Goal: Task Accomplishment & Management: Use online tool/utility

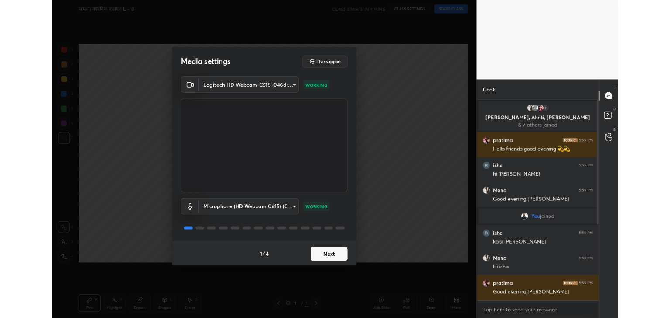
scroll to position [43328, 43123]
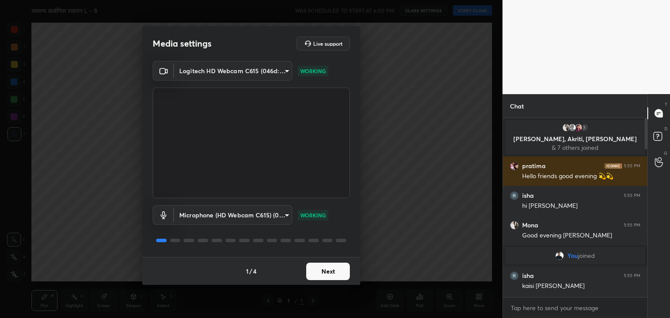
click at [418, 159] on div "Media settings Live support Logitech HD Webcam C615 (046d:082c) 9f5ca279efd8d59…" at bounding box center [251, 159] width 502 height 318
click at [338, 273] on button "Next" at bounding box center [328, 271] width 44 height 17
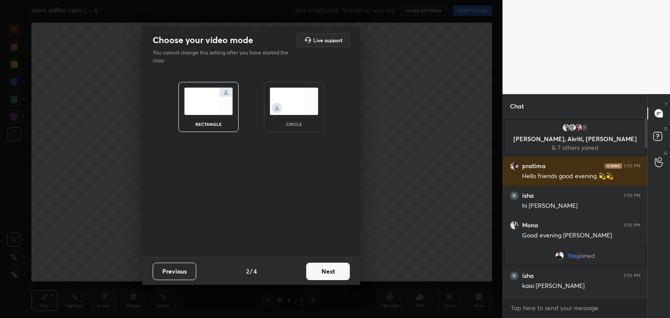
click at [338, 273] on button "Next" at bounding box center [328, 271] width 44 height 17
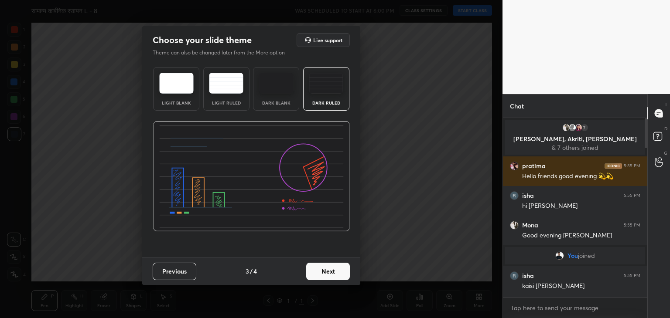
click at [340, 269] on button "Next" at bounding box center [328, 271] width 44 height 17
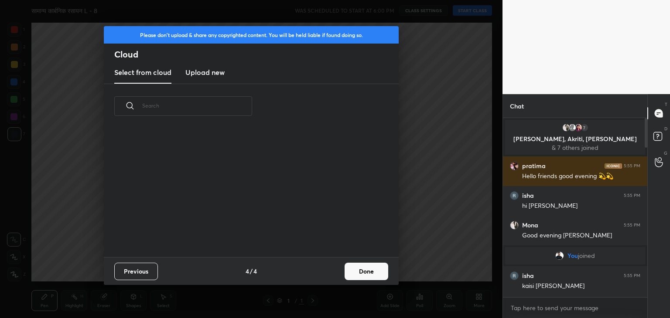
scroll to position [129, 280]
click at [197, 68] on h3 "Upload new" at bounding box center [204, 72] width 39 height 10
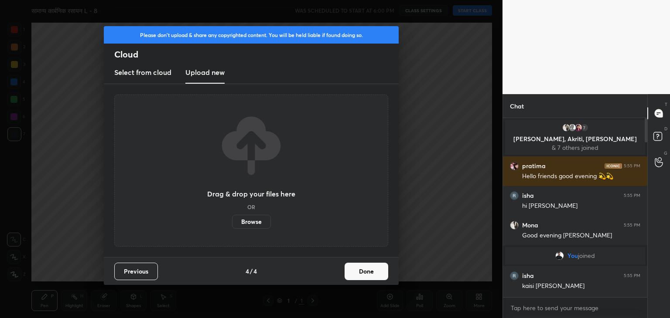
click at [262, 223] on label "Browse" at bounding box center [251, 222] width 39 height 14
click at [232, 223] on input "Browse" at bounding box center [232, 222] width 0 height 14
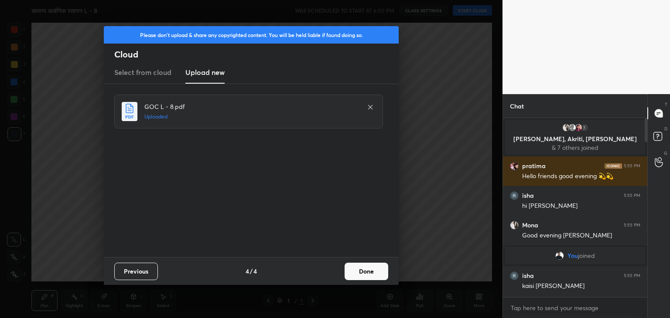
click at [366, 270] on button "Done" at bounding box center [366, 271] width 44 height 17
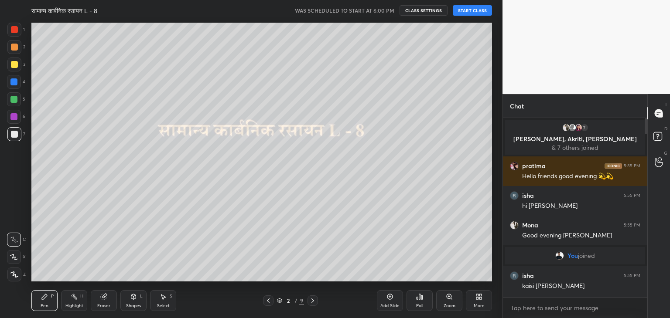
click at [473, 10] on button "START CLASS" at bounding box center [471, 10] width 39 height 10
click at [571, 141] on p "[PERSON_NAME], Akriti, [PERSON_NAME]" at bounding box center [574, 139] width 129 height 7
click at [574, 138] on p "[PERSON_NAME], Akriti, [PERSON_NAME]" at bounding box center [574, 139] width 129 height 7
click at [571, 126] on img "grid" at bounding box center [572, 127] width 9 height 9
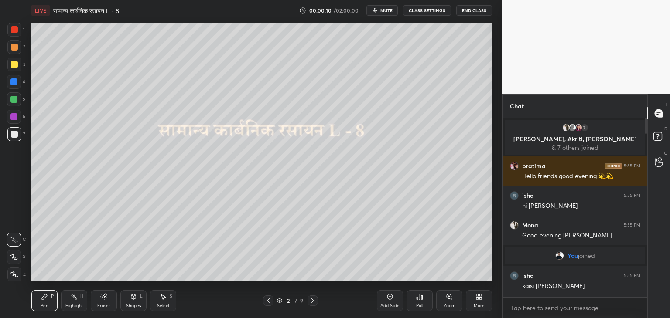
click at [574, 140] on p "[PERSON_NAME], Akriti, [PERSON_NAME]" at bounding box center [574, 139] width 129 height 7
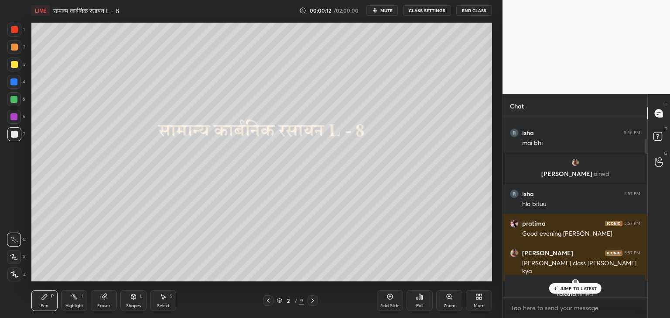
scroll to position [218, 0]
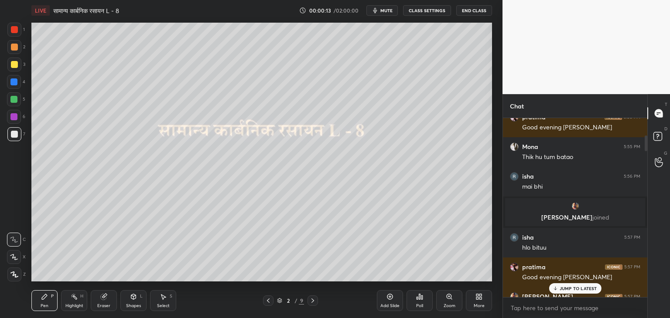
click at [567, 218] on p "[PERSON_NAME] joined" at bounding box center [574, 217] width 129 height 7
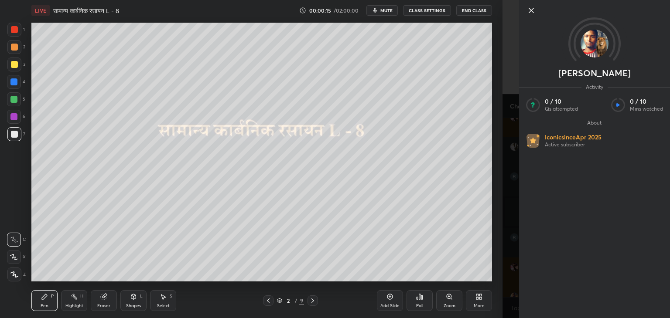
click at [532, 10] on icon at bounding box center [531, 10] width 4 height 4
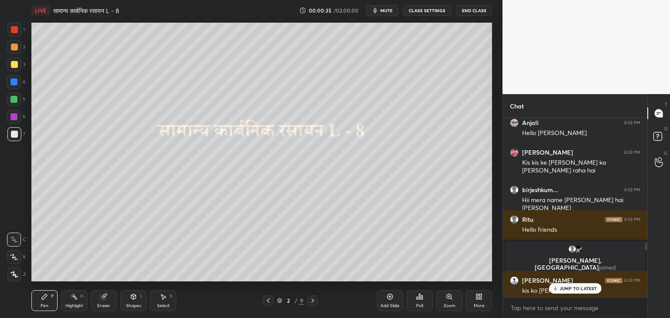
scroll to position [2877, 0]
click at [577, 260] on p "[PERSON_NAME], [PERSON_NAME] joined" at bounding box center [574, 263] width 129 height 14
click at [553, 260] on p "[PERSON_NAME], [PERSON_NAME] joined" at bounding box center [574, 263] width 129 height 14
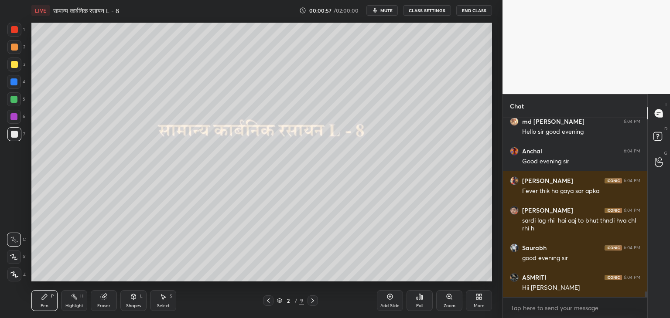
scroll to position [5424, 0]
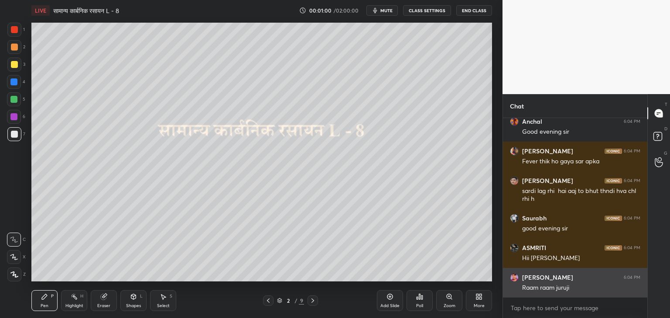
drag, startPoint x: 644, startPoint y: 292, endPoint x: 633, endPoint y: 265, distance: 28.3
click at [641, 271] on div "md [PERSON_NAME] 6:04 PM Hello sir good evening [PERSON_NAME] 6:04 PM Good even…" at bounding box center [575, 207] width 144 height 179
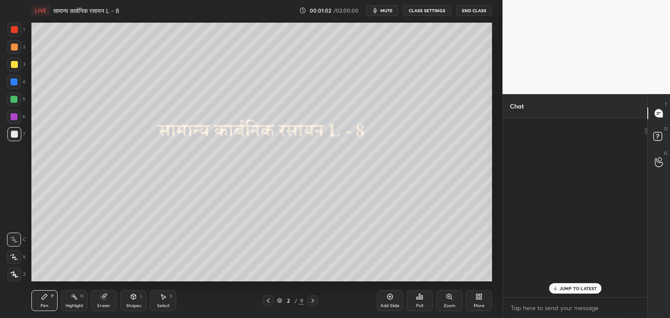
scroll to position [0, 0]
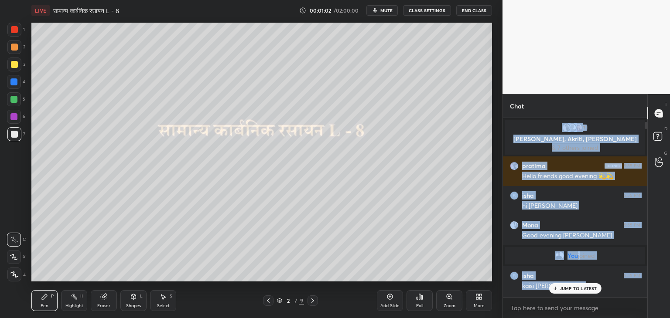
drag, startPoint x: 646, startPoint y: 296, endPoint x: 641, endPoint y: 101, distance: 194.9
click at [641, 101] on div "Chat 7 [PERSON_NAME], Akriti, [PERSON_NAME] & 7 others joined [PERSON_NAME] 5:5…" at bounding box center [574, 206] width 145 height 224
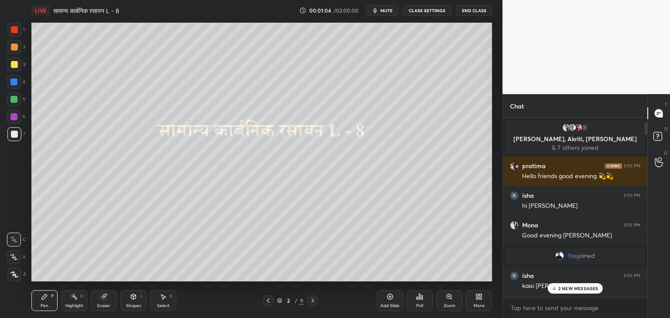
click at [574, 138] on p "[PERSON_NAME], Akriti, [PERSON_NAME]" at bounding box center [574, 139] width 129 height 7
click at [571, 148] on p "& 7 others joined" at bounding box center [574, 147] width 129 height 7
click at [571, 139] on p "[PERSON_NAME], Akriti, [PERSON_NAME]" at bounding box center [574, 139] width 129 height 7
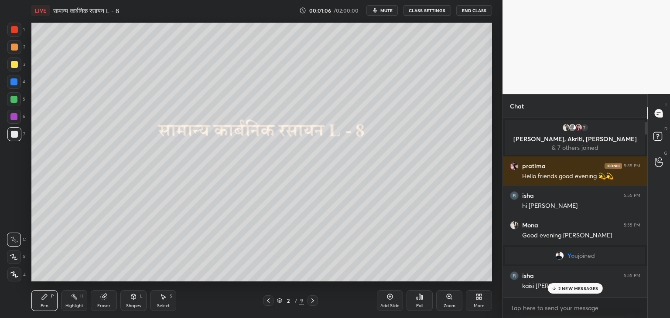
click at [571, 139] on p "[PERSON_NAME], Akriti, [PERSON_NAME]" at bounding box center [574, 139] width 129 height 7
click at [572, 128] on img "grid" at bounding box center [572, 127] width 9 height 9
click at [571, 128] on img "grid" at bounding box center [572, 127] width 9 height 9
click at [589, 129] on div "7" at bounding box center [574, 127] width 129 height 9
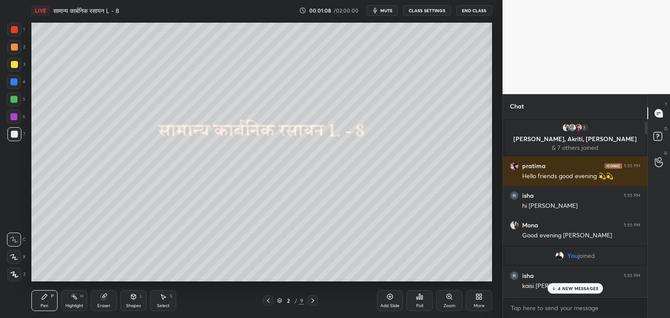
click at [584, 128] on div "7" at bounding box center [584, 127] width 9 height 9
click at [560, 138] on p "[PERSON_NAME], Akriti, [PERSON_NAME]" at bounding box center [574, 139] width 129 height 7
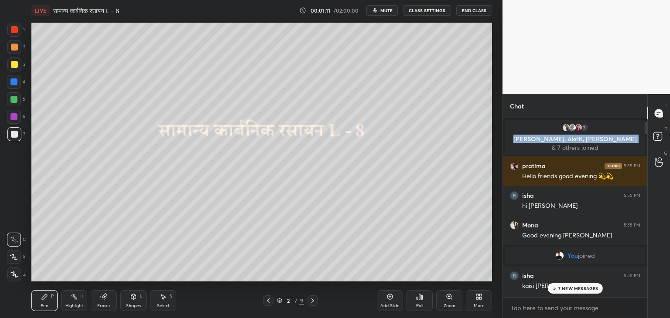
click at [573, 129] on img "grid" at bounding box center [572, 127] width 9 height 9
click at [569, 145] on p "& 7 others joined" at bounding box center [574, 147] width 129 height 7
click at [568, 147] on p "& 7 others joined" at bounding box center [574, 147] width 129 height 7
click at [568, 148] on p "& 7 others joined" at bounding box center [574, 147] width 129 height 7
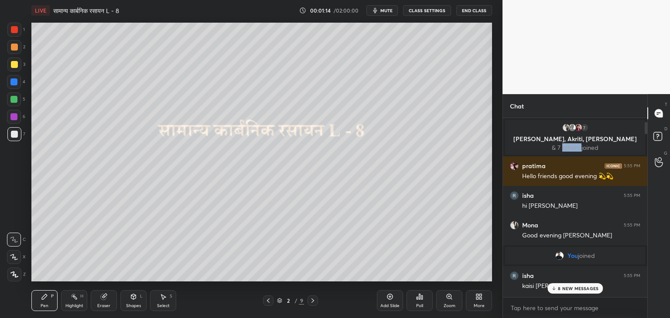
click at [568, 148] on p "& 7 others joined" at bounding box center [574, 147] width 129 height 7
click at [576, 140] on p "[PERSON_NAME], Akriti, [PERSON_NAME]" at bounding box center [574, 139] width 129 height 7
click at [573, 136] on p "[PERSON_NAME], Akriti, [PERSON_NAME]" at bounding box center [574, 139] width 129 height 7
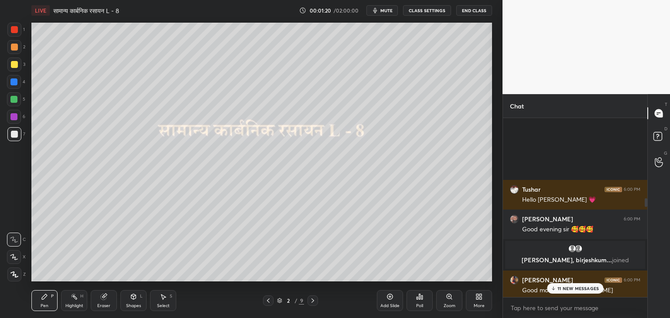
scroll to position [1700, 0]
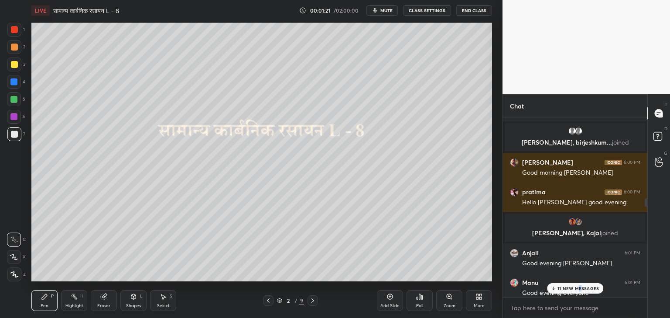
click at [581, 286] on p "11 NEW MESSAGES" at bounding box center [577, 288] width 41 height 5
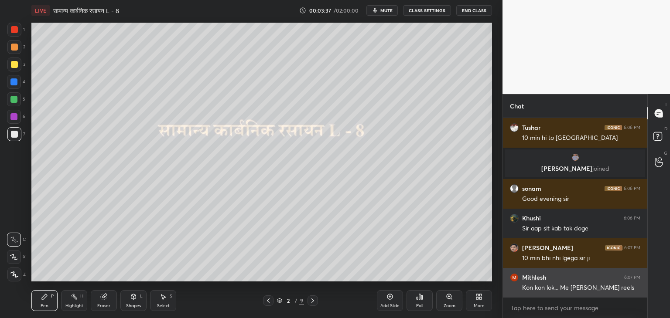
scroll to position [7879, 0]
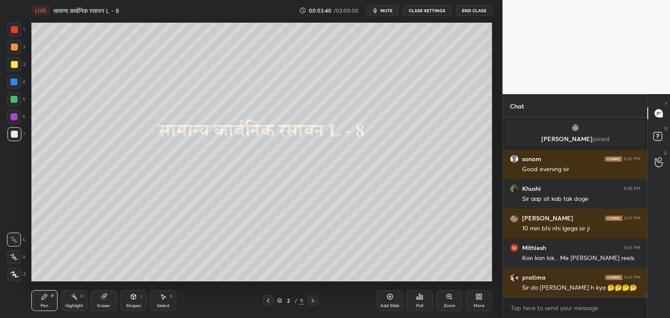
click at [310, 299] on icon at bounding box center [312, 300] width 7 height 7
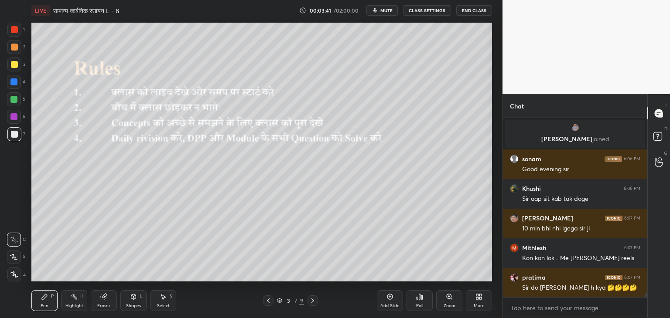
scroll to position [7911, 0]
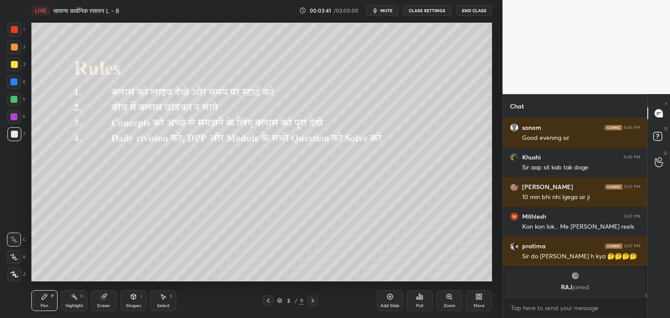
click at [310, 299] on icon at bounding box center [312, 300] width 7 height 7
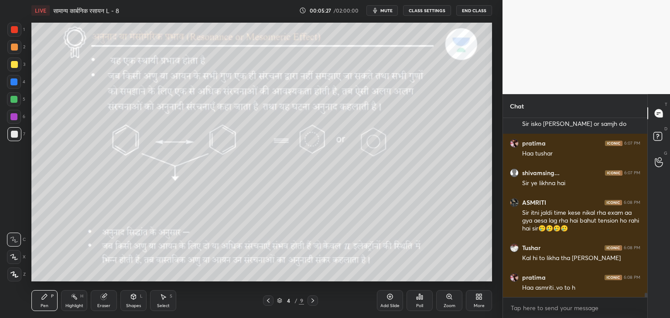
scroll to position [7241, 0]
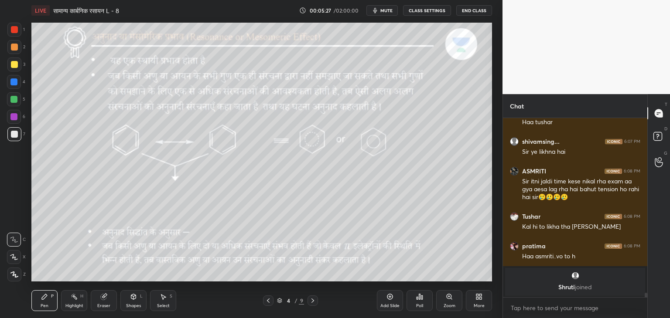
click at [310, 304] on icon at bounding box center [312, 300] width 7 height 7
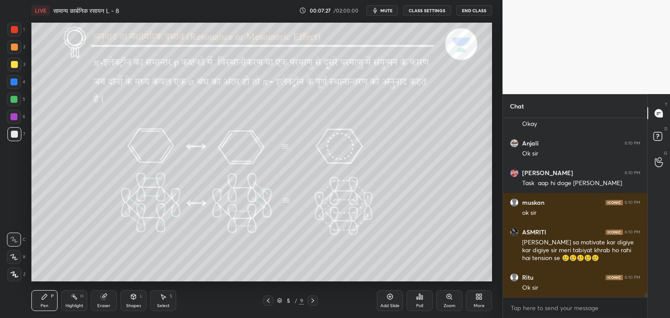
scroll to position [8251, 0]
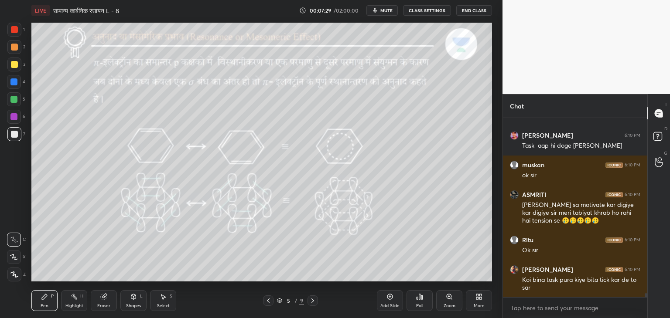
click at [14, 97] on div at bounding box center [13, 99] width 7 height 7
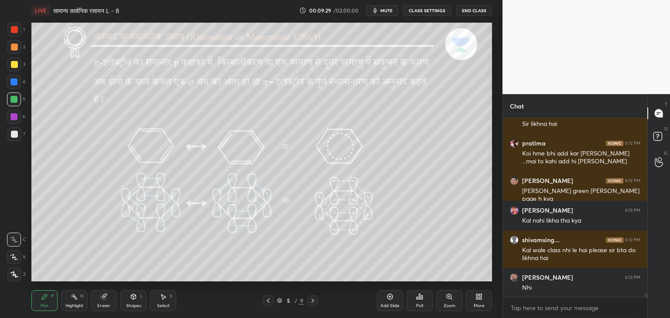
scroll to position [9207, 0]
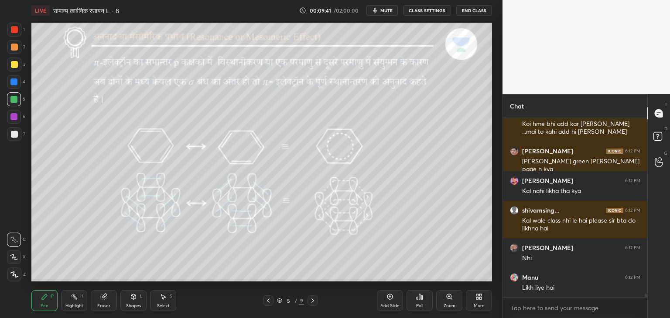
click at [12, 63] on div at bounding box center [14, 64] width 7 height 7
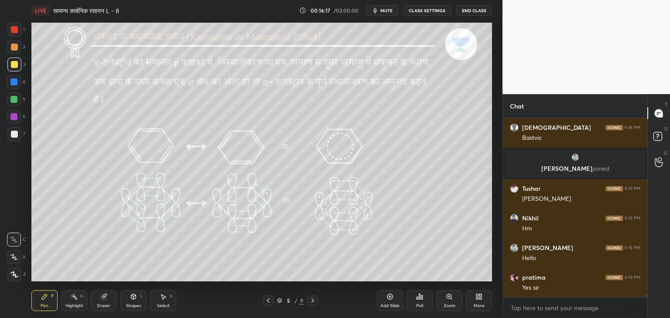
scroll to position [10183, 0]
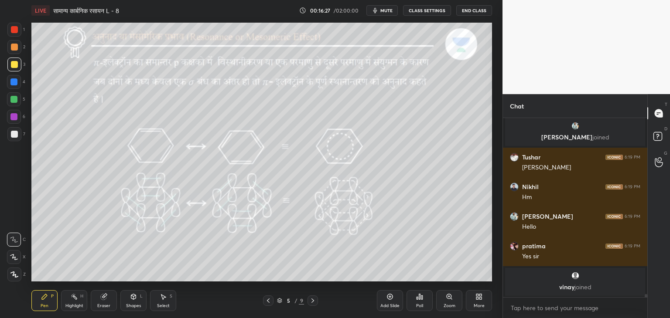
click at [394, 304] on div "Add Slide" at bounding box center [389, 306] width 19 height 4
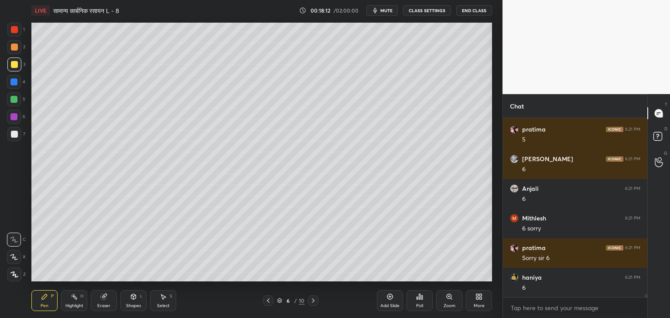
scroll to position [10686, 0]
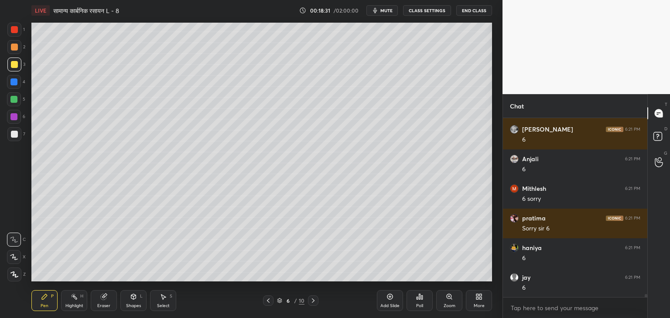
click at [12, 100] on div at bounding box center [13, 99] width 7 height 7
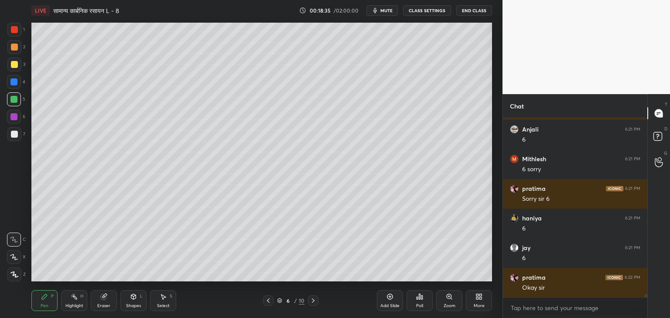
scroll to position [10745, 0]
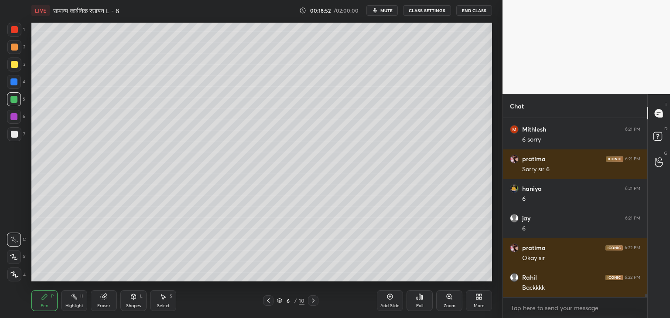
click at [100, 299] on icon at bounding box center [103, 296] width 7 height 7
click at [48, 306] on div "Pen" at bounding box center [45, 306] width 8 height 4
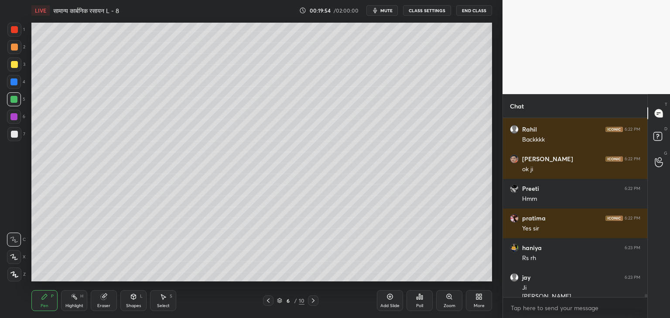
scroll to position [10902, 0]
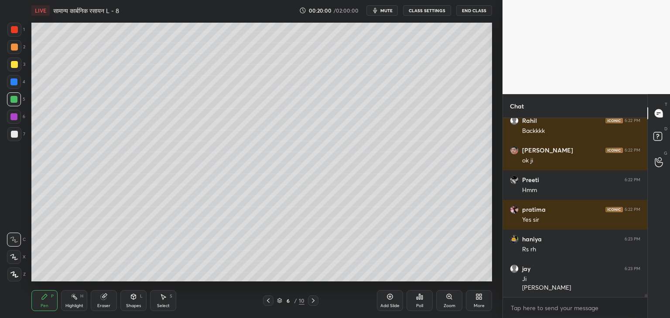
click at [18, 68] on div at bounding box center [14, 65] width 14 height 14
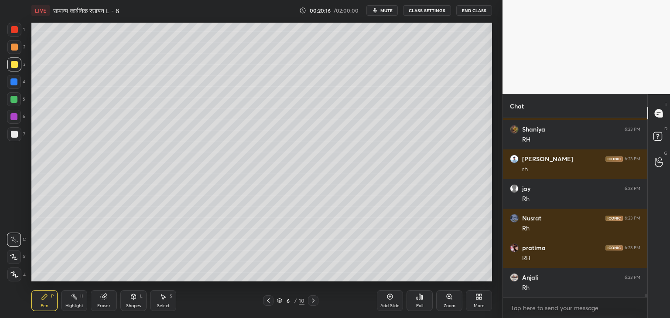
scroll to position [11148, 0]
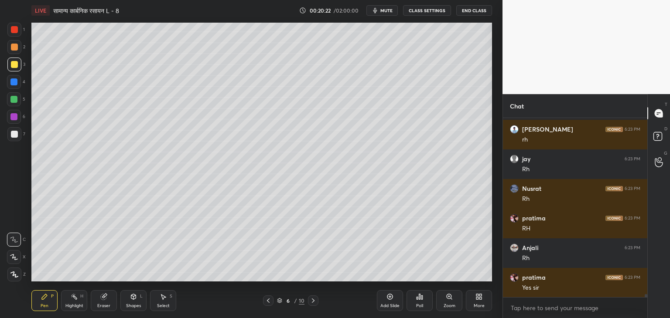
click at [14, 100] on div at bounding box center [13, 99] width 7 height 7
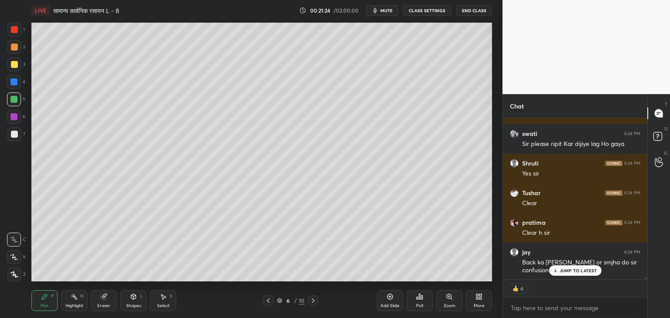
scroll to position [12388, 0]
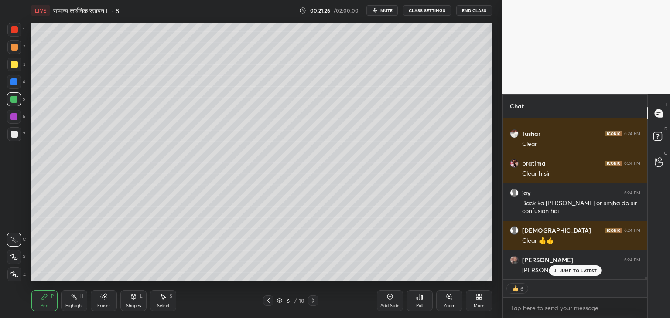
click at [269, 302] on icon at bounding box center [268, 300] width 7 height 7
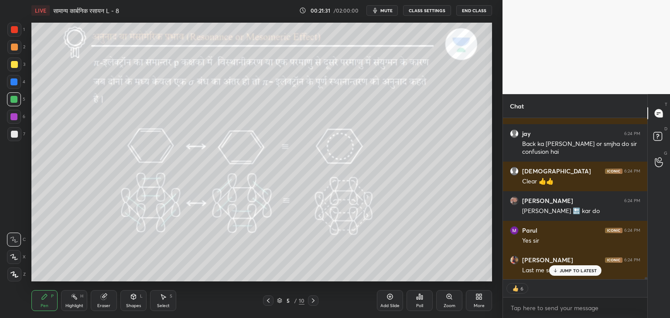
scroll to position [12507, 0]
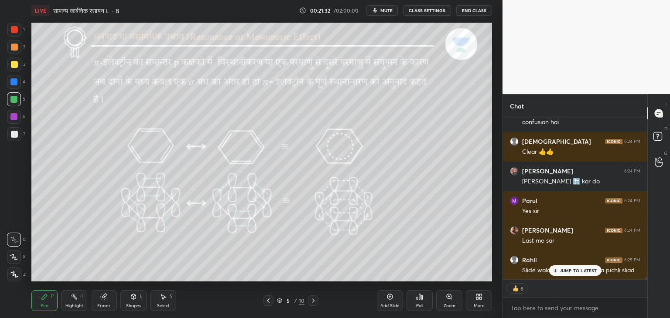
click at [570, 274] on div "JUMP TO LATEST" at bounding box center [574, 270] width 52 height 10
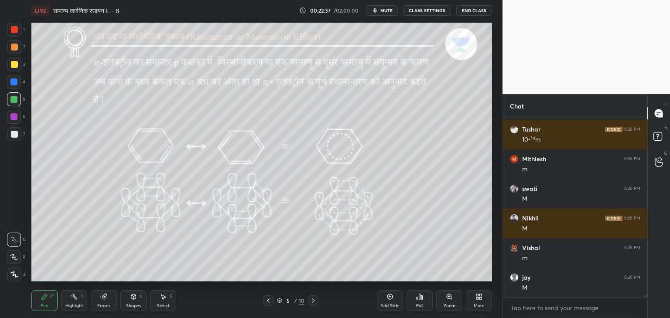
scroll to position [13278, 0]
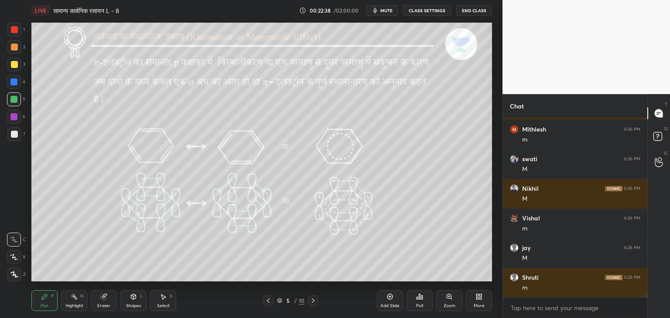
click at [313, 302] on icon at bounding box center [312, 300] width 7 height 7
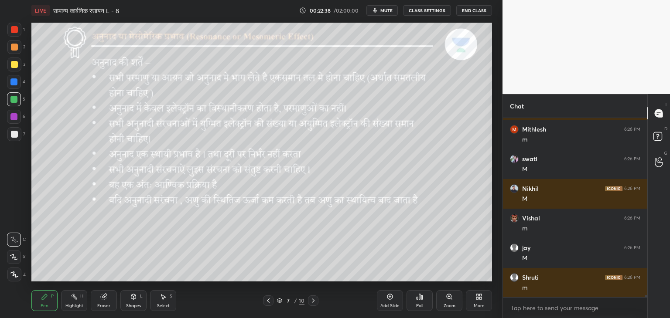
click at [314, 302] on icon at bounding box center [312, 300] width 7 height 7
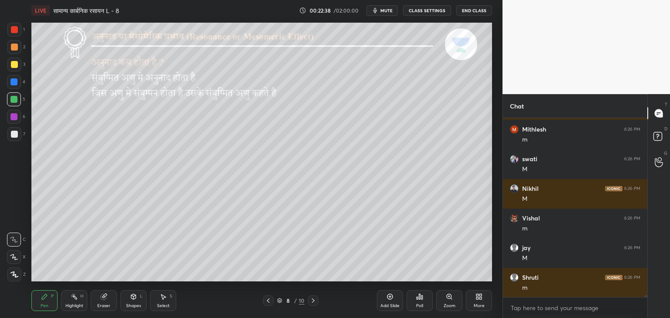
scroll to position [13307, 0]
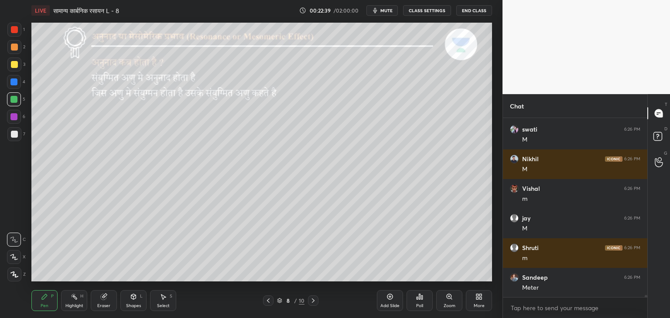
click at [267, 302] on icon at bounding box center [268, 300] width 7 height 7
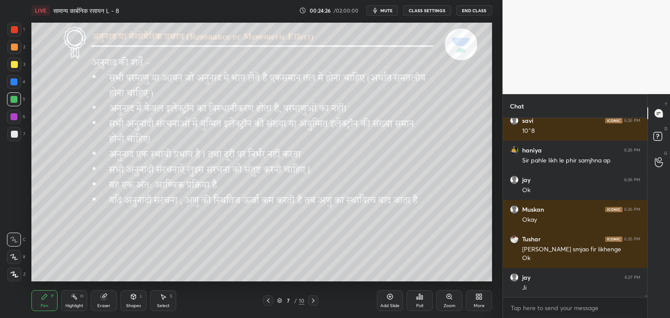
scroll to position [13583, 0]
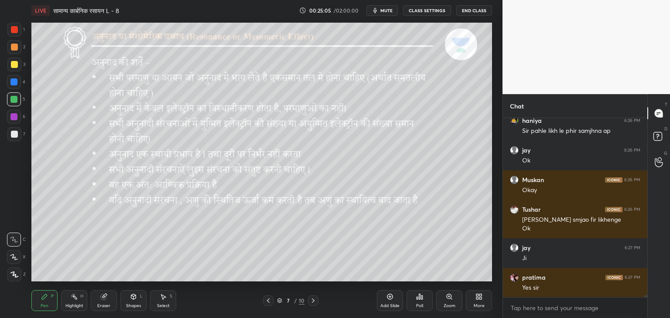
click at [15, 65] on div at bounding box center [14, 64] width 7 height 7
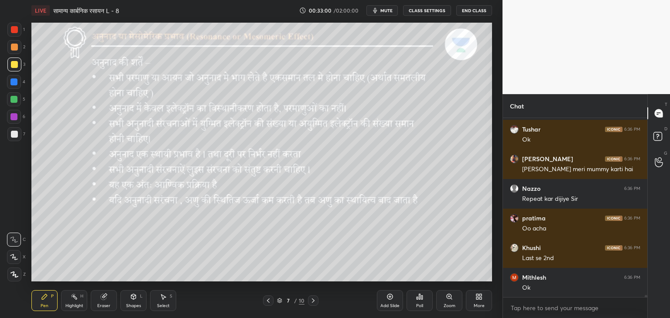
scroll to position [14589, 0]
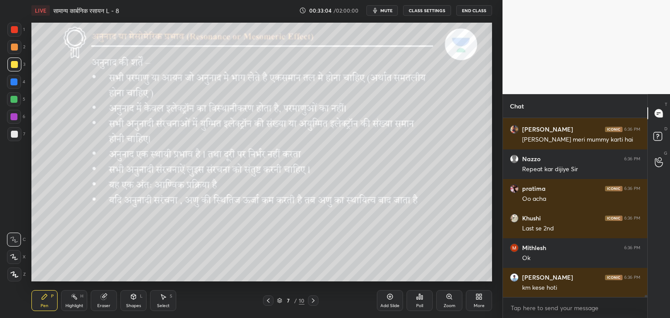
click at [133, 298] on icon at bounding box center [133, 297] width 0 height 3
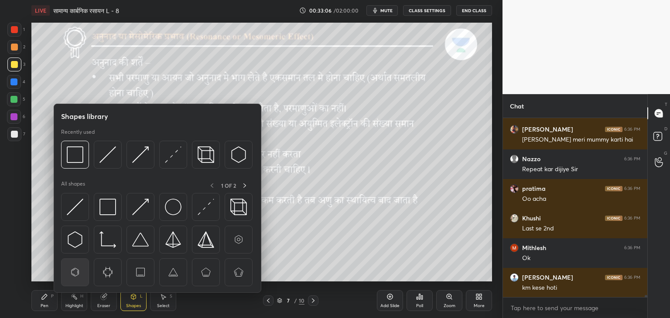
click at [78, 269] on img at bounding box center [75, 272] width 17 height 17
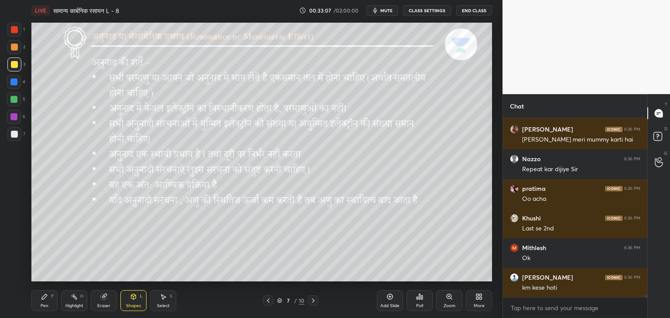
scroll to position [14619, 0]
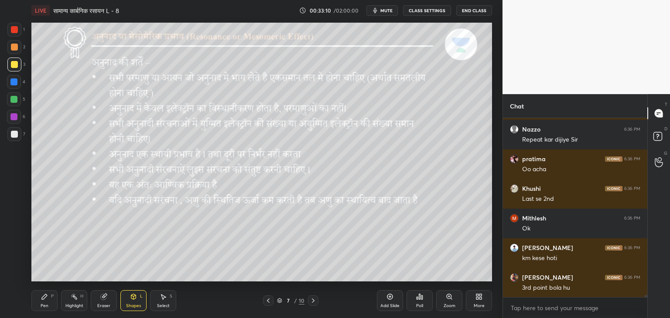
click at [40, 295] on div "Pen P" at bounding box center [44, 300] width 26 height 21
click at [15, 100] on div at bounding box center [13, 99] width 7 height 7
click at [15, 131] on div at bounding box center [14, 134] width 7 height 7
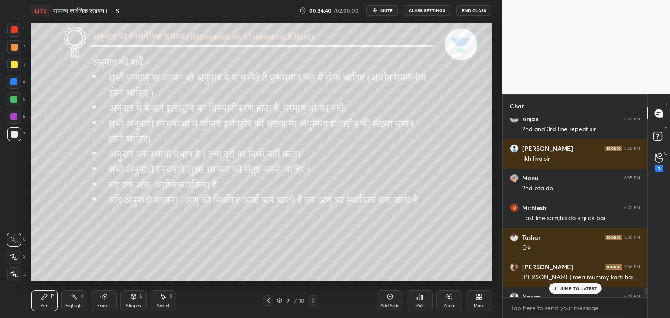
scroll to position [14451, 0]
click at [661, 155] on circle at bounding box center [658, 154] width 3 height 3
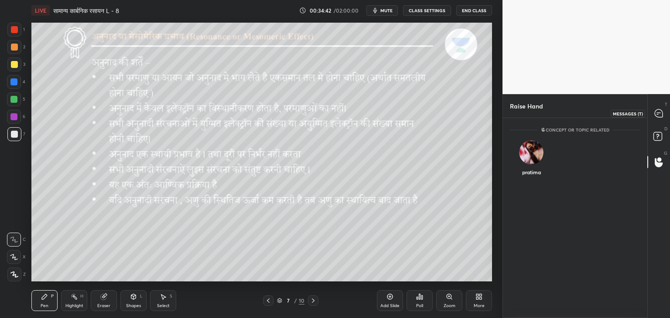
click at [658, 109] on icon at bounding box center [658, 113] width 8 height 8
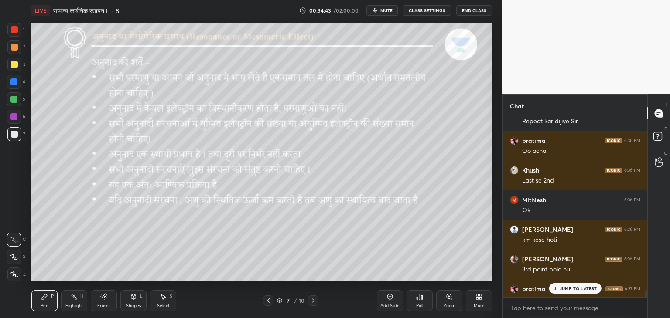
scroll to position [14688, 0]
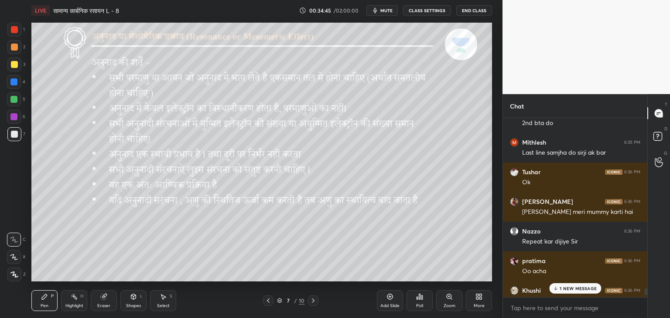
click at [648, 291] on div "T Messages (T) D Doubts (D) G Raise Hand (G)" at bounding box center [658, 206] width 23 height 224
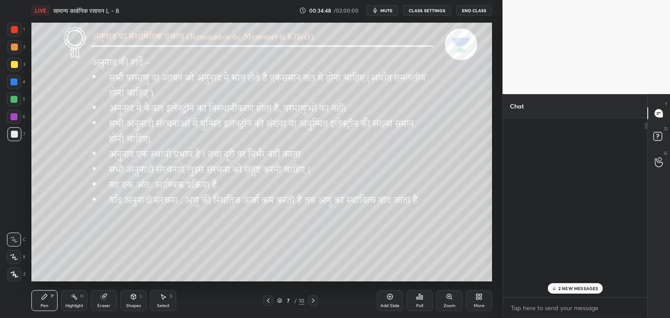
scroll to position [0, 0]
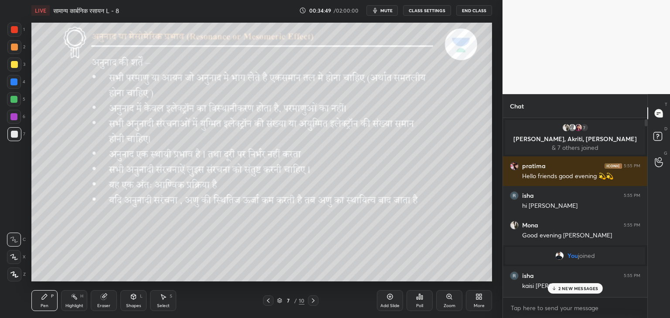
drag, startPoint x: 646, startPoint y: 292, endPoint x: 631, endPoint y: 116, distance: 177.2
click at [635, 107] on div "Chat 7 [PERSON_NAME], Akriti, [PERSON_NAME] & 7 others joined [PERSON_NAME] 5:5…" at bounding box center [574, 206] width 145 height 224
click at [572, 138] on p "[PERSON_NAME], Akriti, [PERSON_NAME]" at bounding box center [574, 139] width 129 height 7
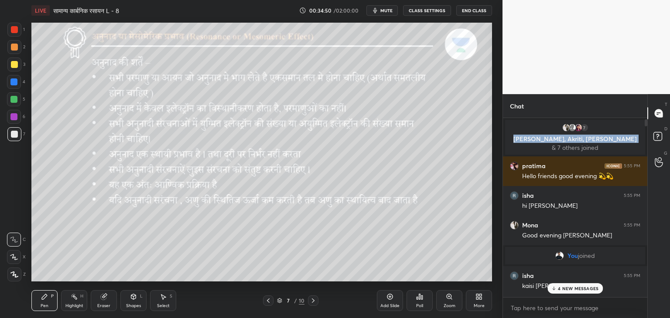
click at [572, 138] on p "[PERSON_NAME], Akriti, [PERSON_NAME]" at bounding box center [574, 139] width 129 height 7
click at [563, 139] on p "[PERSON_NAME], Akriti, [PERSON_NAME]" at bounding box center [574, 139] width 129 height 7
click at [574, 126] on img "grid" at bounding box center [572, 127] width 9 height 9
click at [573, 126] on img "grid" at bounding box center [572, 127] width 9 height 9
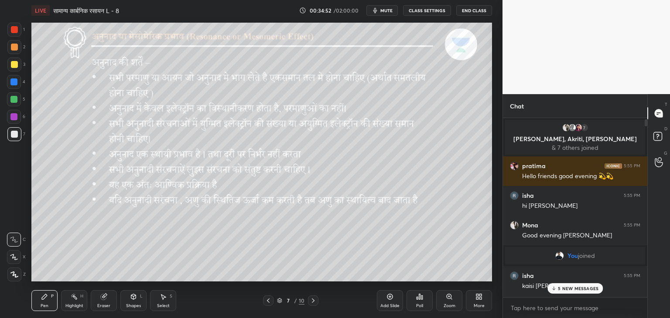
click at [573, 126] on img "grid" at bounding box center [572, 127] width 9 height 9
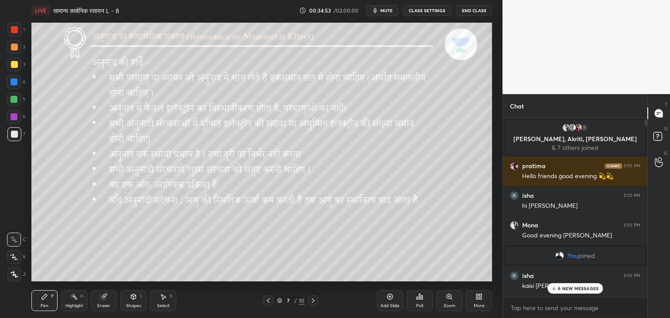
click at [573, 126] on img "grid" at bounding box center [572, 127] width 9 height 9
click at [574, 130] on img "grid" at bounding box center [572, 127] width 9 height 9
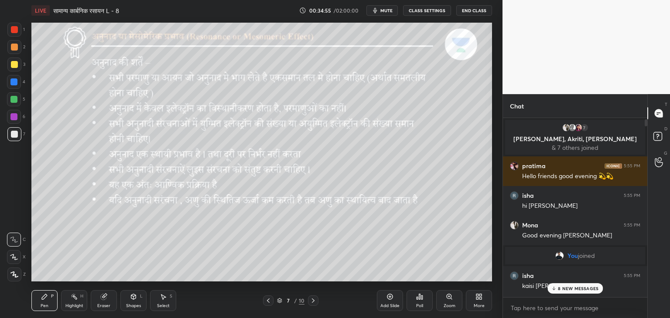
click at [574, 130] on img "grid" at bounding box center [572, 127] width 9 height 9
click at [561, 140] on p "[PERSON_NAME], Akriti, [PERSON_NAME]" at bounding box center [574, 139] width 129 height 7
click at [571, 139] on p "[PERSON_NAME], Akriti, [PERSON_NAME]" at bounding box center [574, 139] width 129 height 7
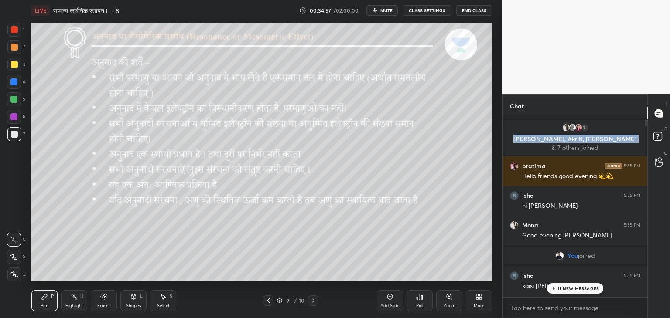
click at [571, 139] on p "[PERSON_NAME], Akriti, [PERSON_NAME]" at bounding box center [574, 139] width 129 height 7
click at [574, 129] on img "grid" at bounding box center [572, 127] width 9 height 9
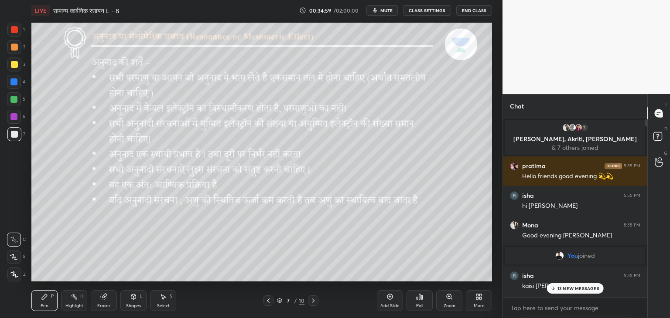
click at [582, 128] on div "7" at bounding box center [584, 127] width 9 height 9
click at [578, 127] on img "grid" at bounding box center [578, 127] width 9 height 9
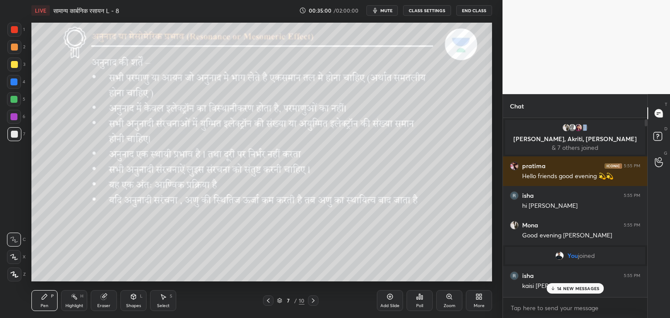
click at [578, 127] on img "grid" at bounding box center [578, 127] width 9 height 9
click at [572, 127] on img "grid" at bounding box center [572, 127] width 9 height 9
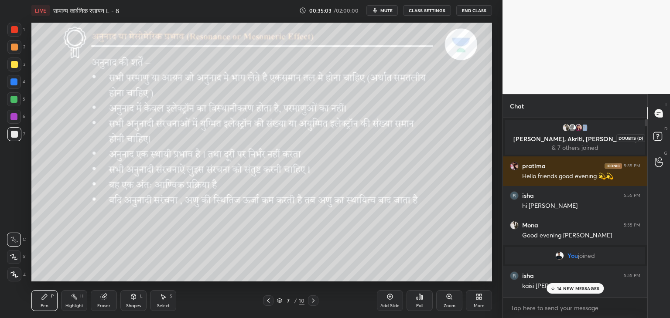
click at [662, 132] on icon at bounding box center [659, 138] width 16 height 16
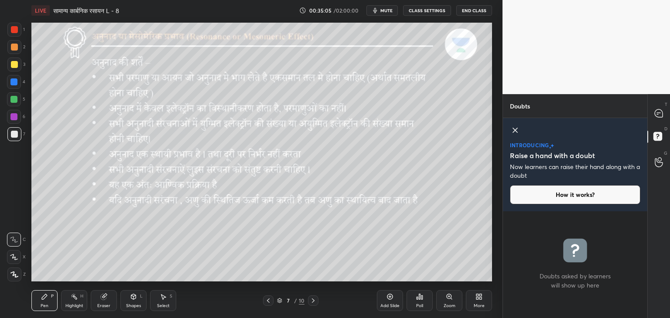
click at [512, 131] on icon at bounding box center [515, 130] width 10 height 10
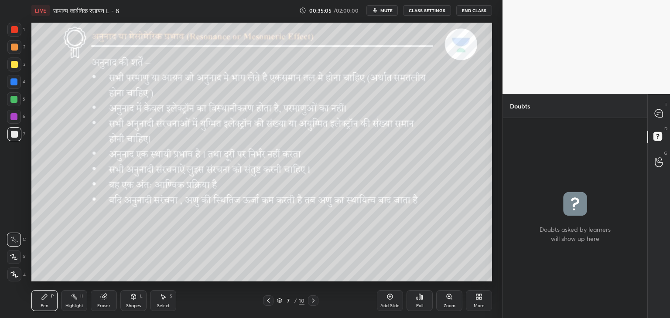
scroll to position [197, 142]
click at [663, 119] on div at bounding box center [658, 113] width 17 height 16
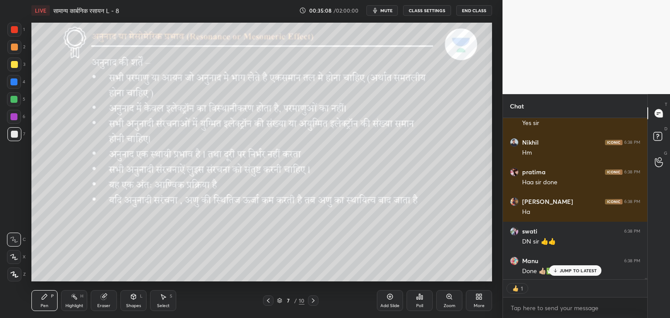
scroll to position [19677, 0]
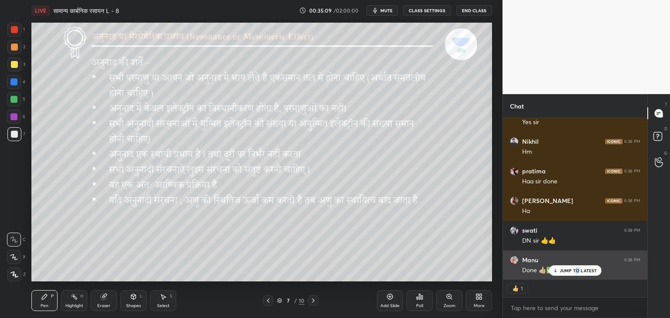
click at [577, 270] on p "JUMP TO LATEST" at bounding box center [577, 270] width 37 height 5
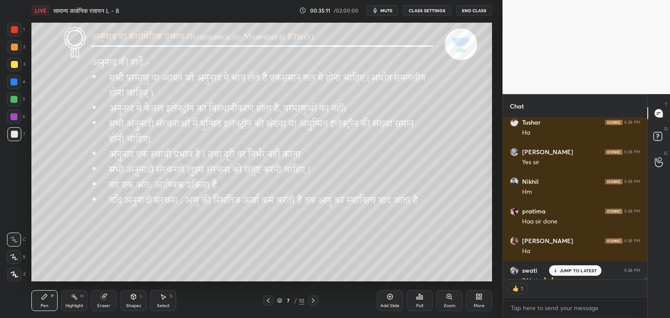
scroll to position [19706, 0]
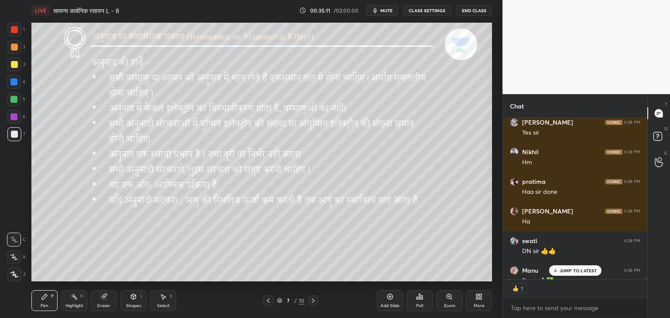
click at [312, 298] on icon at bounding box center [312, 300] width 7 height 7
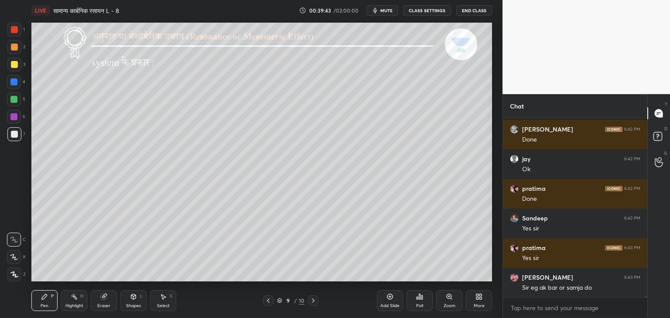
scroll to position [22511, 0]
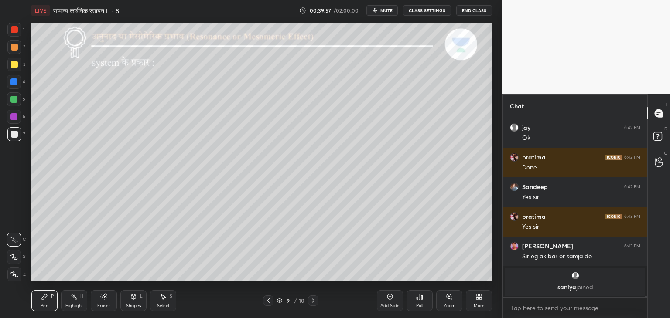
click at [130, 302] on div "Shapes L" at bounding box center [133, 300] width 26 height 21
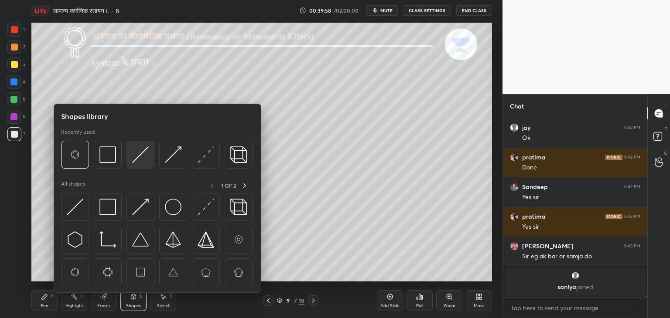
click at [136, 153] on img at bounding box center [140, 154] width 17 height 17
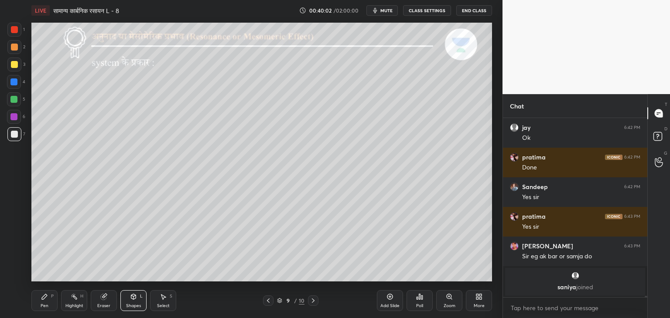
click at [40, 304] on div "Pen P" at bounding box center [44, 300] width 26 height 21
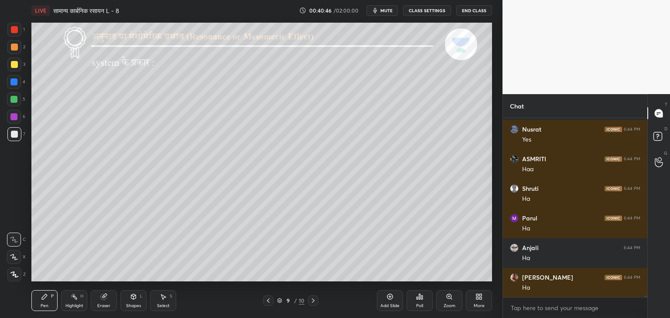
scroll to position [17236, 0]
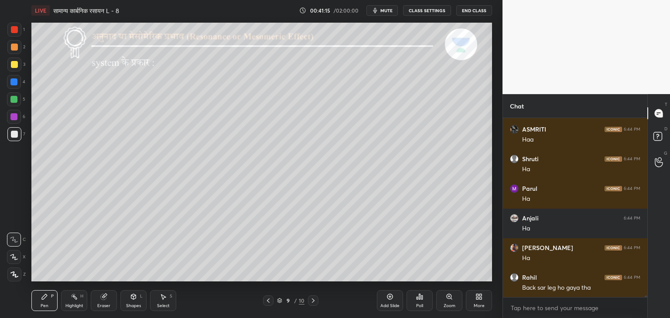
click at [16, 98] on div at bounding box center [13, 99] width 7 height 7
click at [12, 136] on div at bounding box center [14, 134] width 7 height 7
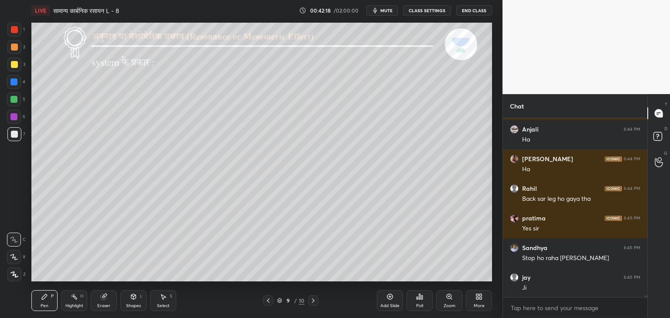
scroll to position [17354, 0]
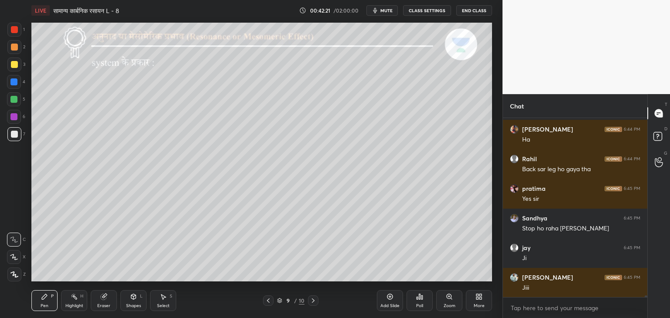
click at [156, 296] on div "Select S" at bounding box center [163, 300] width 26 height 21
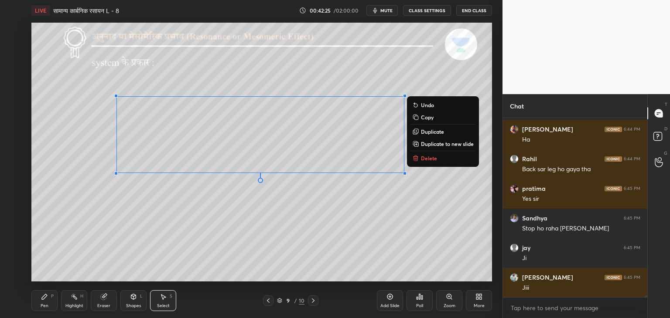
click at [47, 300] on icon at bounding box center [44, 296] width 7 height 7
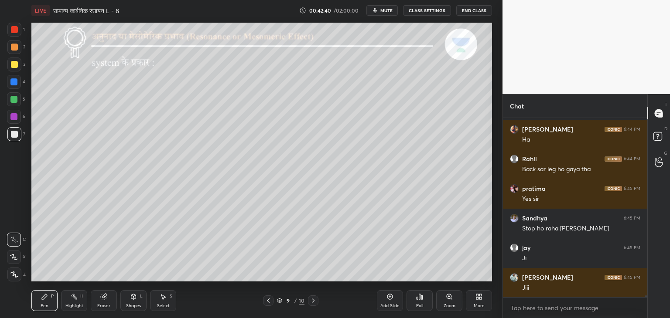
click at [139, 297] on div "Shapes L" at bounding box center [133, 300] width 26 height 21
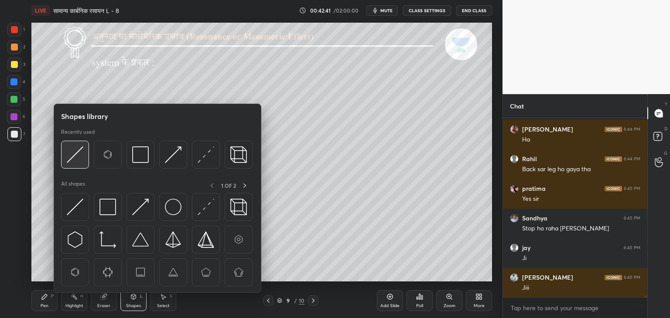
click at [71, 156] on img at bounding box center [75, 154] width 17 height 17
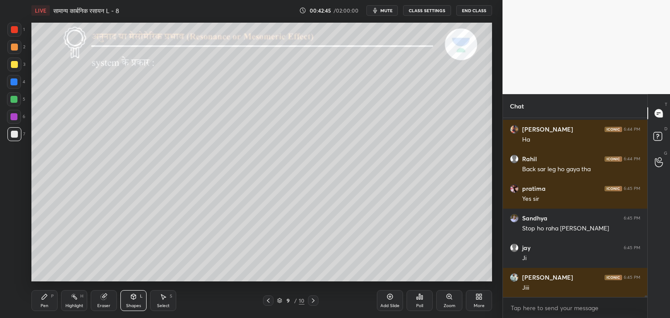
click at [40, 299] on div "Pen P" at bounding box center [44, 300] width 26 height 21
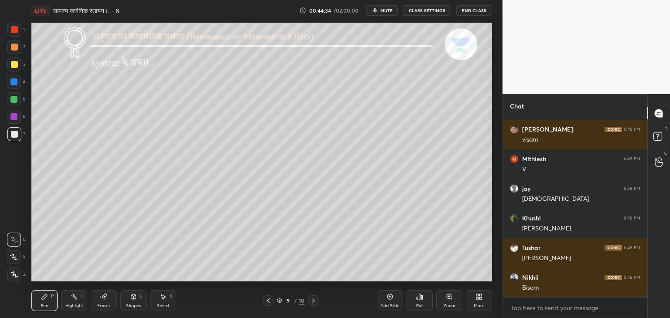
scroll to position [18883, 0]
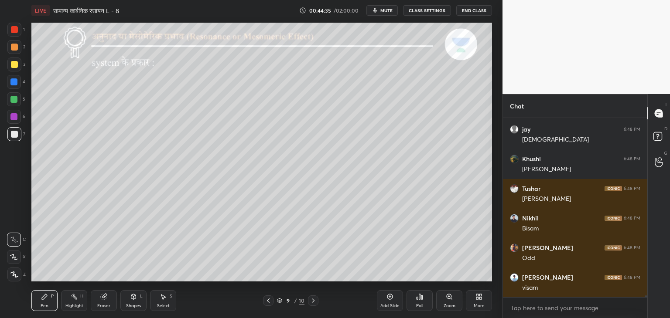
click at [13, 98] on div at bounding box center [13, 99] width 7 height 7
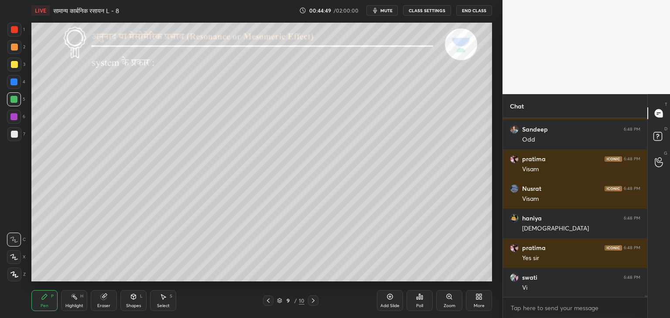
scroll to position [19238, 0]
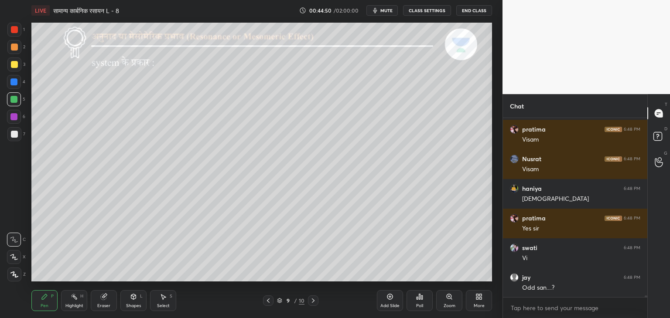
click at [17, 132] on div at bounding box center [14, 134] width 7 height 7
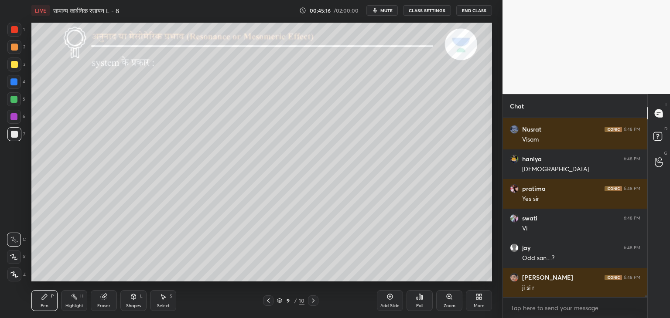
scroll to position [19298, 0]
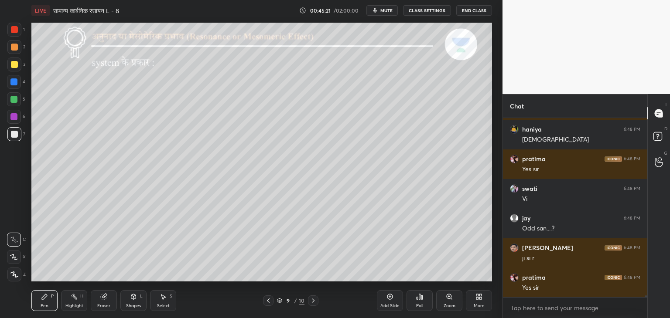
click at [11, 98] on div at bounding box center [13, 99] width 7 height 7
click at [17, 132] on div at bounding box center [14, 134] width 7 height 7
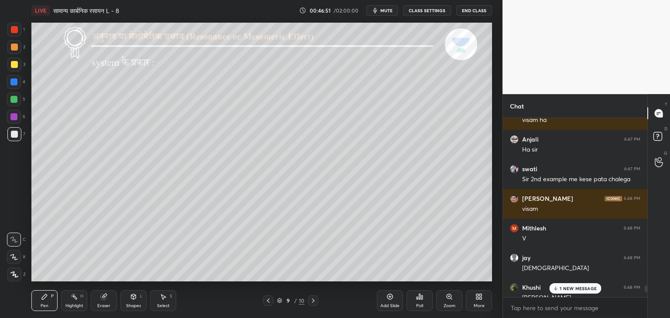
scroll to position [18734, 0]
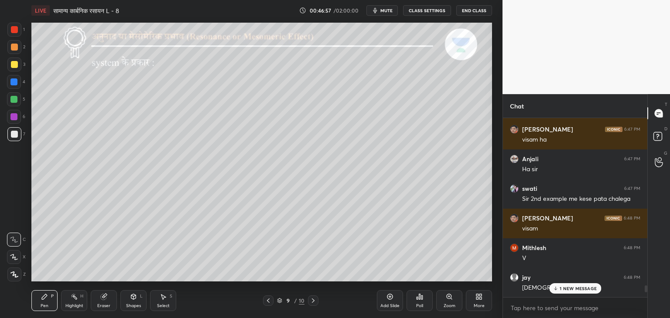
click at [273, 303] on div at bounding box center [268, 301] width 10 height 10
click at [312, 302] on icon at bounding box center [312, 300] width 7 height 7
click at [578, 287] on p "3 NEW MESSAGES" at bounding box center [578, 288] width 40 height 5
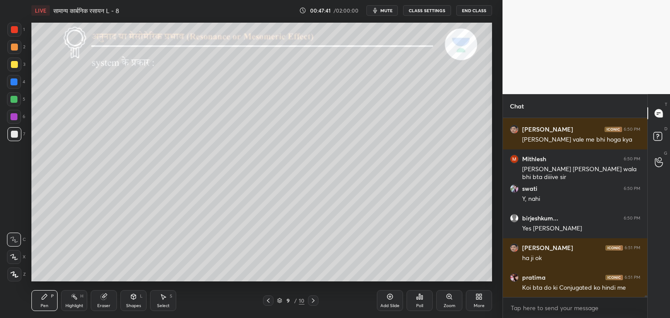
scroll to position [20424, 0]
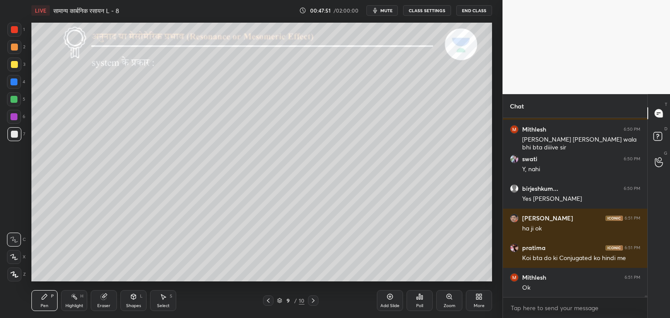
click at [312, 299] on icon at bounding box center [312, 300] width 7 height 7
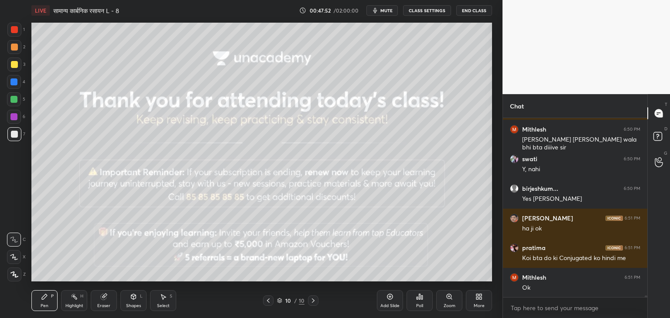
click at [266, 298] on icon at bounding box center [268, 300] width 7 height 7
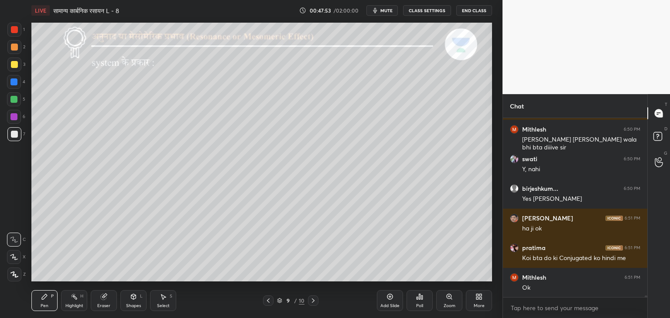
click at [388, 304] on div "Add Slide" at bounding box center [389, 306] width 19 height 4
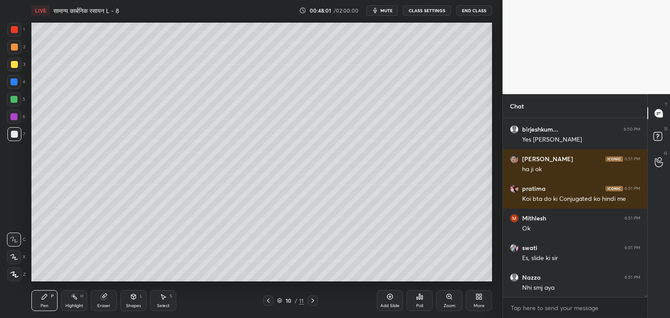
scroll to position [20513, 0]
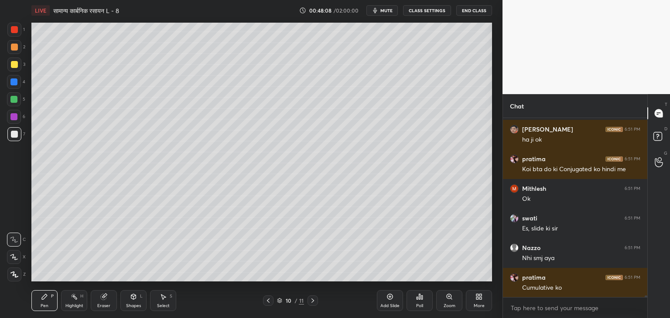
click at [127, 297] on div "Shapes L" at bounding box center [133, 300] width 26 height 21
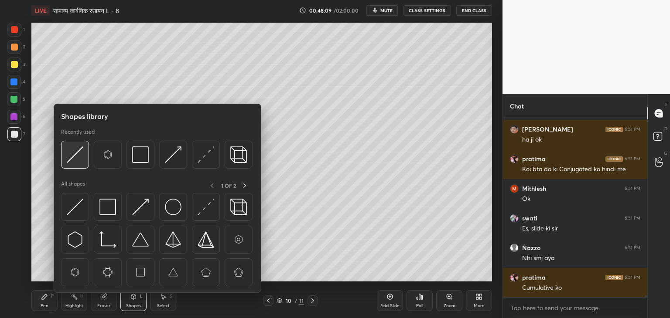
click at [72, 142] on div at bounding box center [75, 155] width 28 height 28
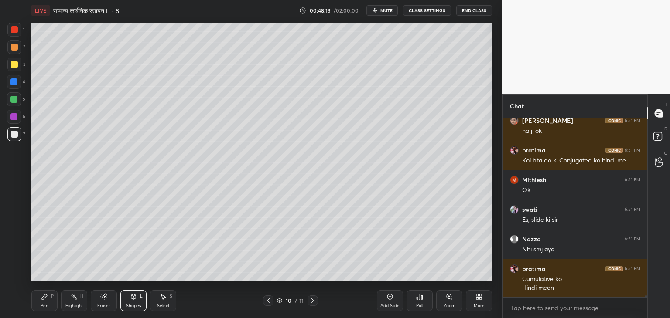
scroll to position [20551, 0]
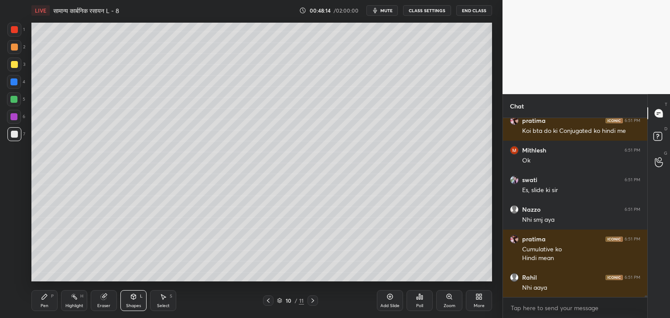
click at [49, 300] on div "Pen P" at bounding box center [44, 300] width 26 height 21
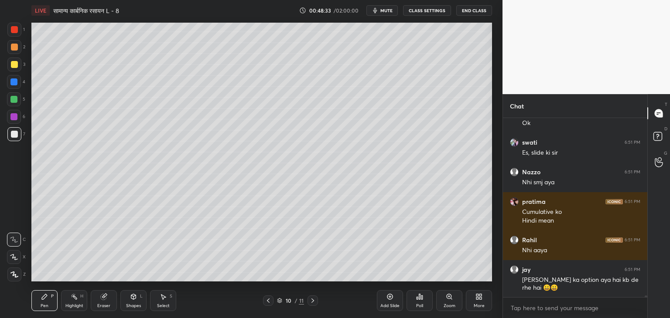
scroll to position [20618, 0]
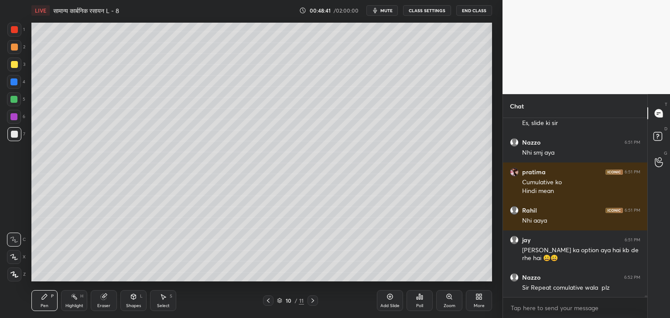
click at [16, 101] on div at bounding box center [13, 99] width 7 height 7
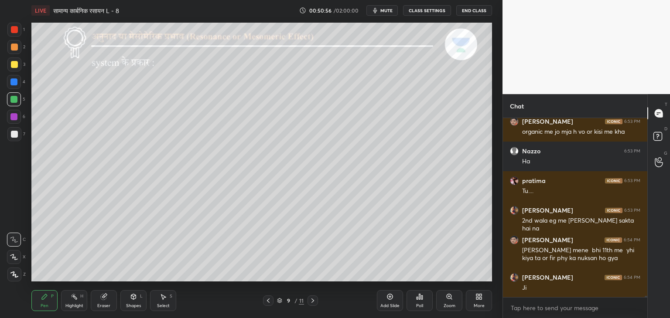
scroll to position [22227, 0]
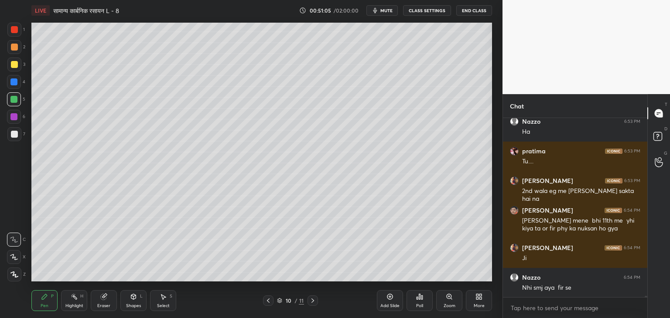
click at [16, 68] on div at bounding box center [14, 65] width 14 height 14
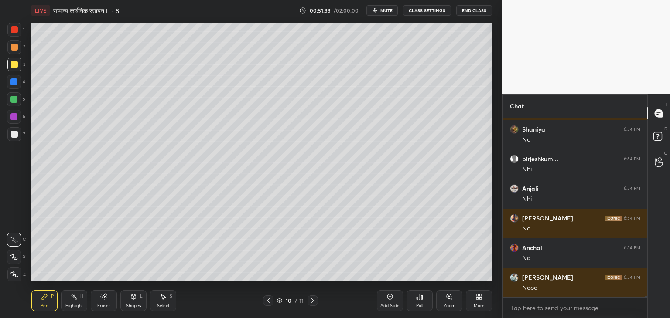
scroll to position [22671, 0]
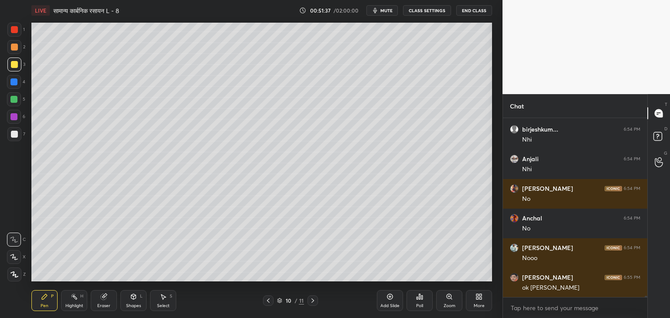
click at [162, 296] on icon at bounding box center [163, 297] width 5 height 5
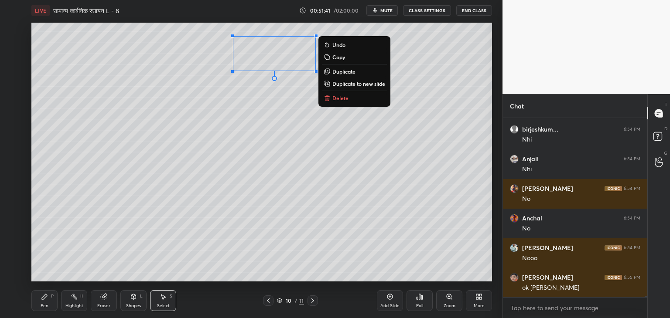
click at [45, 299] on icon at bounding box center [44, 296] width 7 height 7
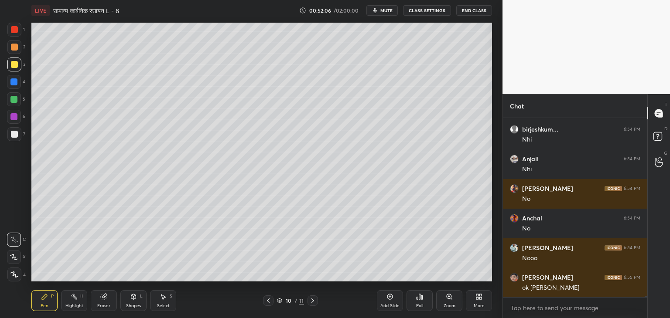
click at [162, 305] on div "Select" at bounding box center [163, 306] width 13 height 4
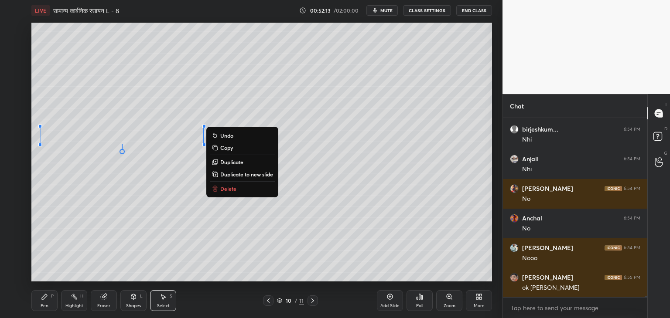
click at [147, 162] on div "0 ° Undo Copy Duplicate Duplicate to new slide Delete" at bounding box center [261, 152] width 460 height 259
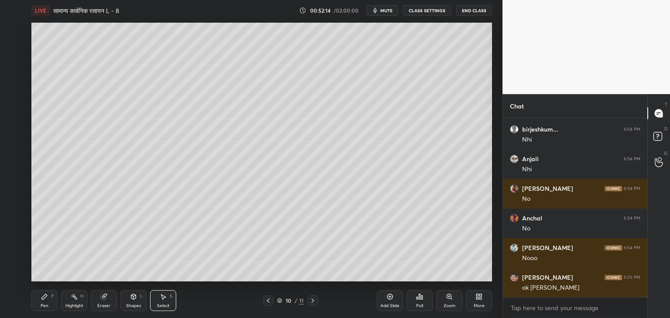
click at [127, 299] on div "Shapes L" at bounding box center [133, 300] width 26 height 21
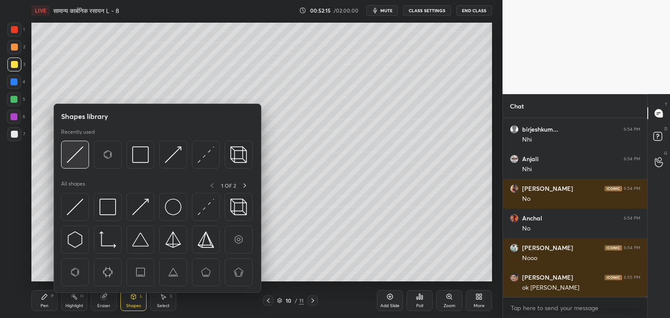
click at [75, 153] on img at bounding box center [75, 154] width 17 height 17
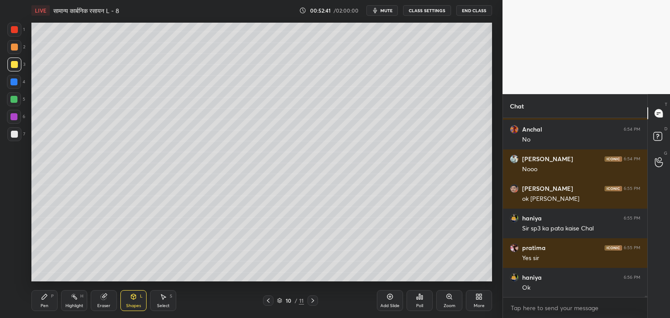
scroll to position [22790, 0]
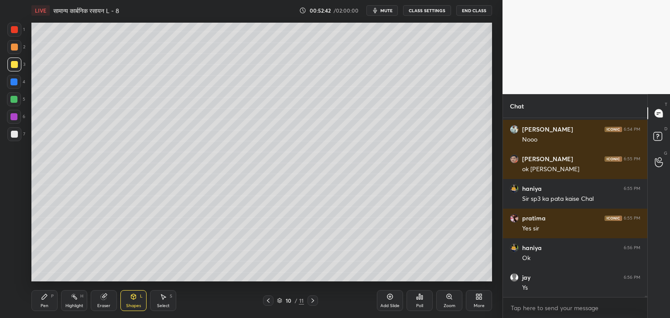
click at [35, 301] on div "Pen P" at bounding box center [44, 300] width 26 height 21
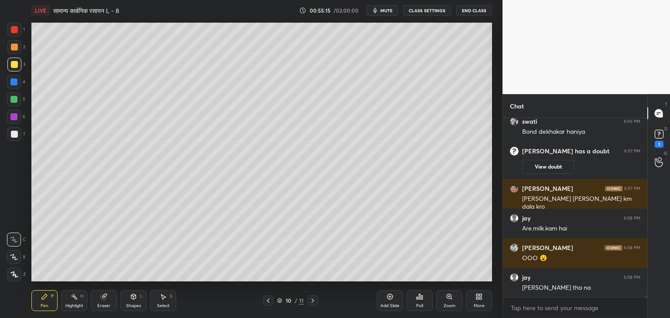
scroll to position [21338, 0]
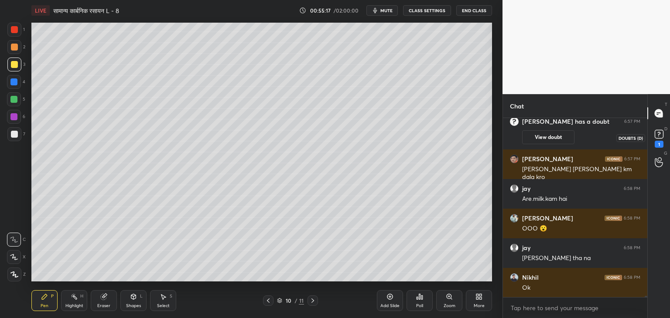
click at [659, 135] on rect at bounding box center [658, 134] width 8 height 8
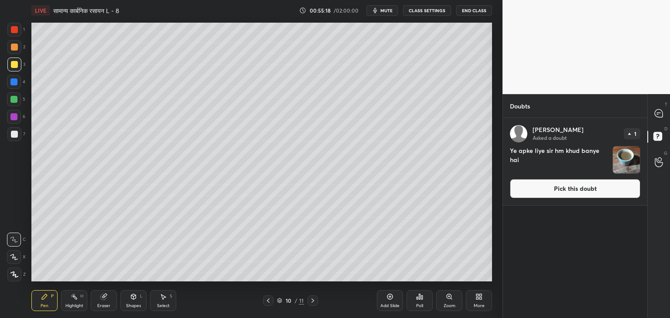
click at [637, 154] on img "grid" at bounding box center [625, 159] width 27 height 27
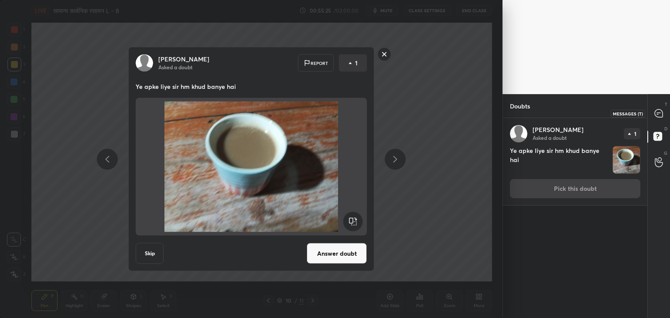
click at [657, 109] on icon at bounding box center [658, 113] width 8 height 8
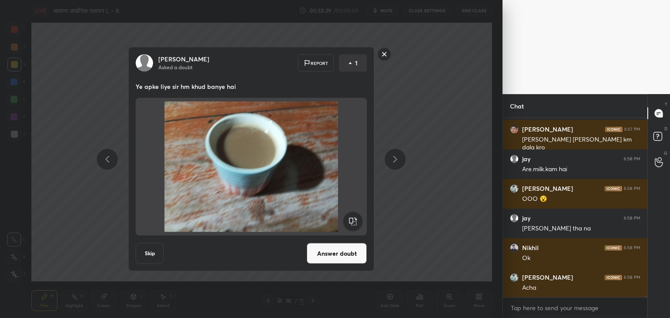
scroll to position [21569, 0]
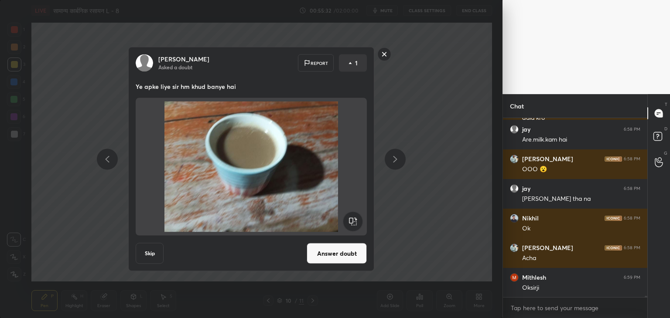
click at [387, 50] on rect at bounding box center [384, 55] width 14 height 14
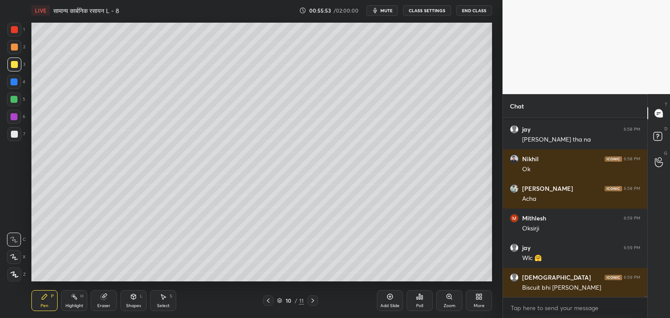
scroll to position [21666, 0]
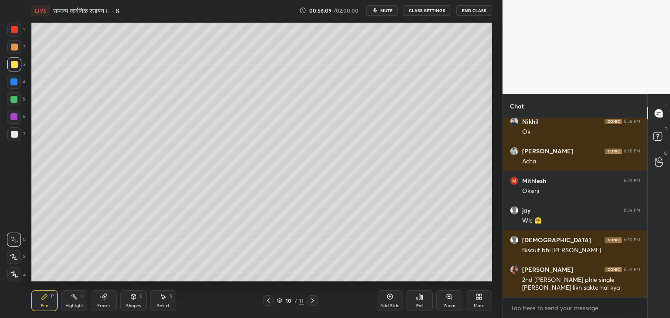
click at [17, 96] on div at bounding box center [13, 99] width 7 height 7
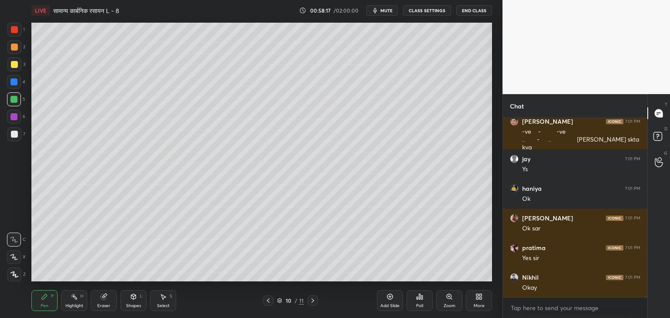
scroll to position [22224, 0]
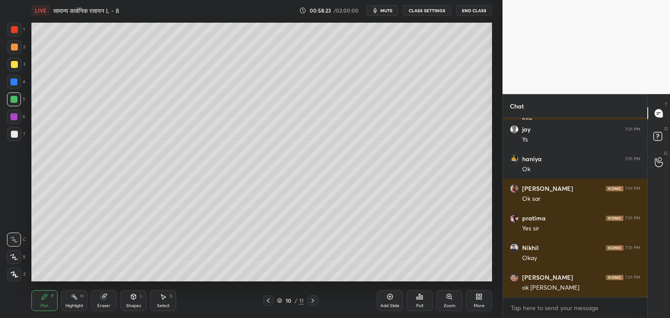
click at [386, 302] on div "Add Slide" at bounding box center [390, 300] width 26 height 21
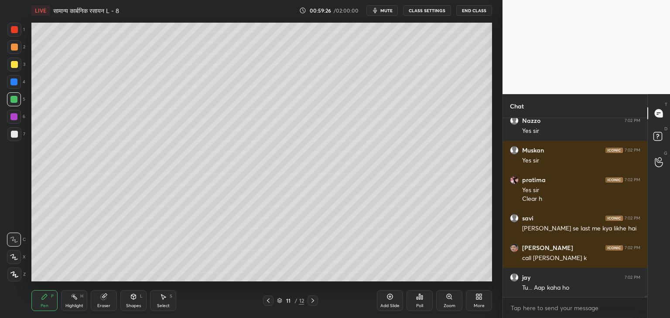
scroll to position [22766, 0]
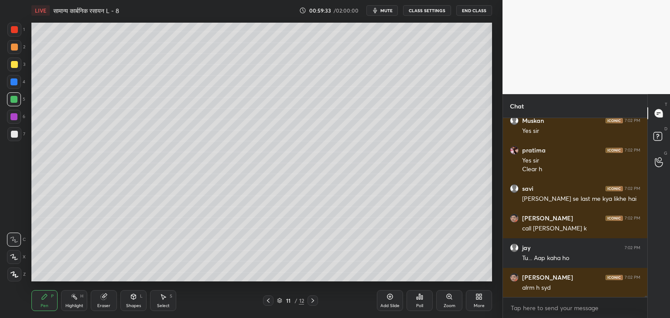
click at [268, 301] on icon at bounding box center [268, 301] width 3 height 4
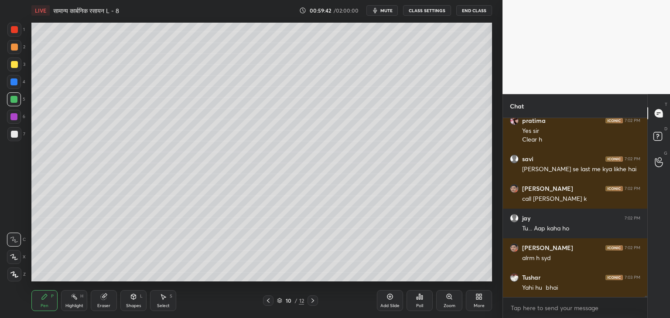
scroll to position [22826, 0]
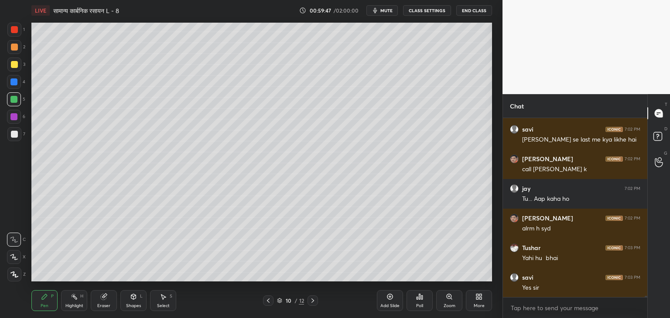
click at [312, 302] on icon at bounding box center [312, 300] width 7 height 7
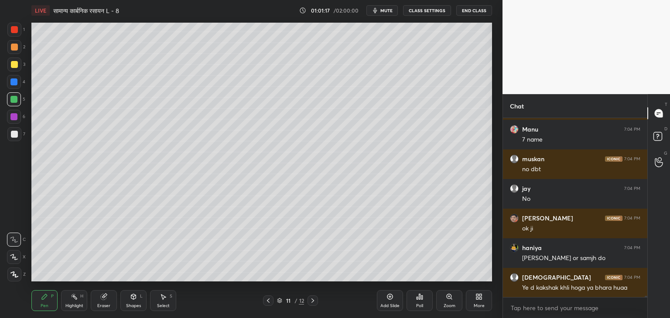
scroll to position [23305, 0]
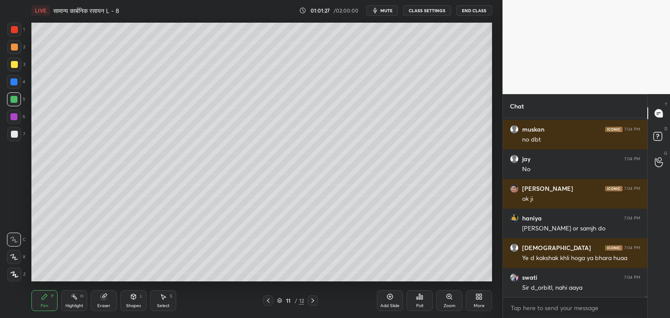
click at [390, 10] on span "mute" at bounding box center [386, 10] width 12 height 6
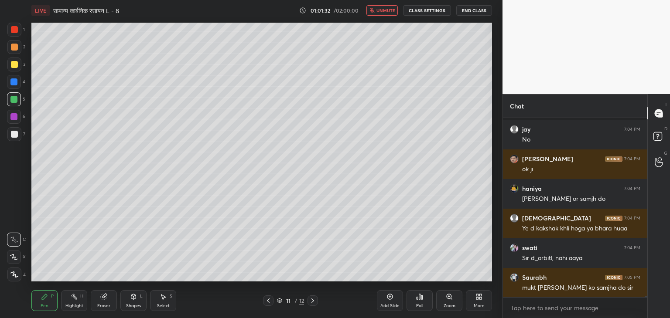
scroll to position [23394, 0]
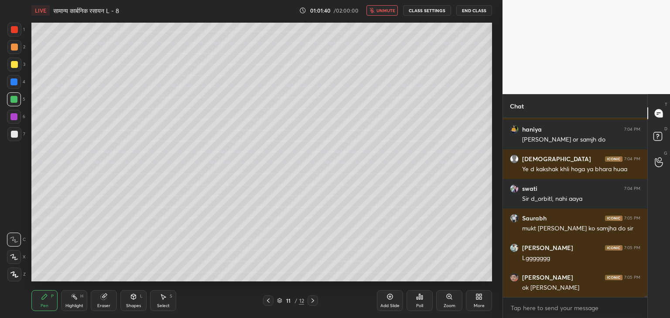
click at [385, 12] on span "unmute" at bounding box center [385, 10] width 19 height 6
click at [268, 301] on icon at bounding box center [268, 300] width 7 height 7
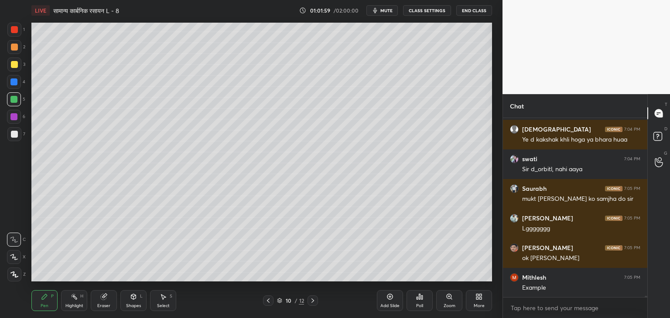
click at [108, 299] on div "Eraser" at bounding box center [104, 300] width 26 height 21
click at [314, 303] on icon at bounding box center [312, 300] width 7 height 7
click at [43, 301] on div "Pen P" at bounding box center [44, 300] width 26 height 21
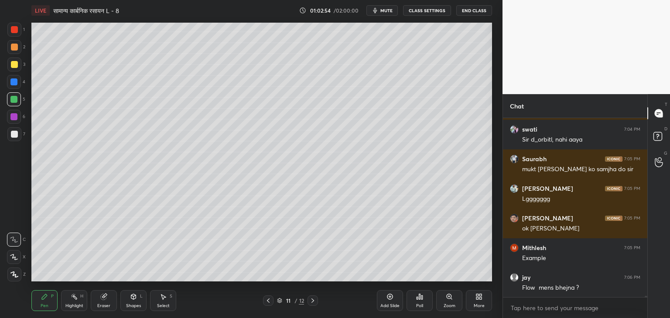
click at [133, 300] on div "Shapes L" at bounding box center [133, 300] width 26 height 21
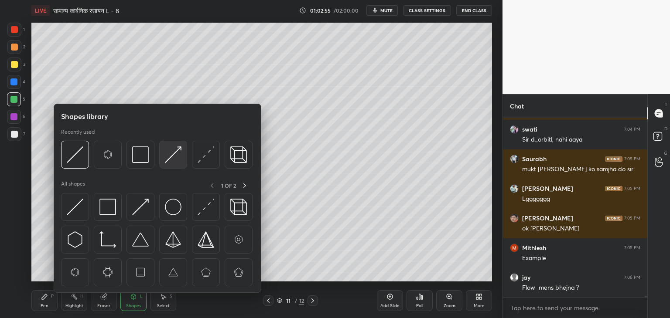
click at [178, 159] on img at bounding box center [173, 154] width 17 height 17
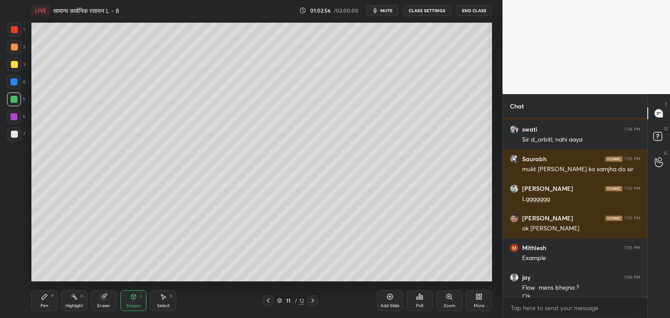
scroll to position [23462, 0]
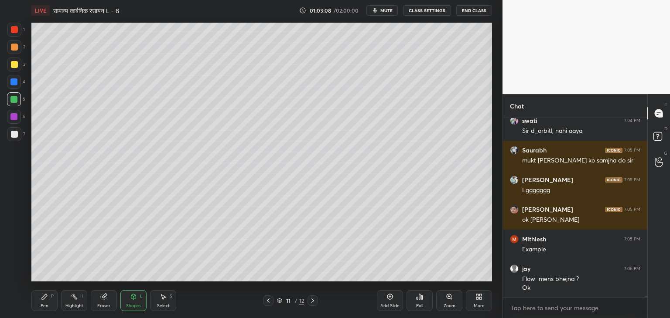
click at [54, 299] on div "Pen P" at bounding box center [44, 300] width 26 height 21
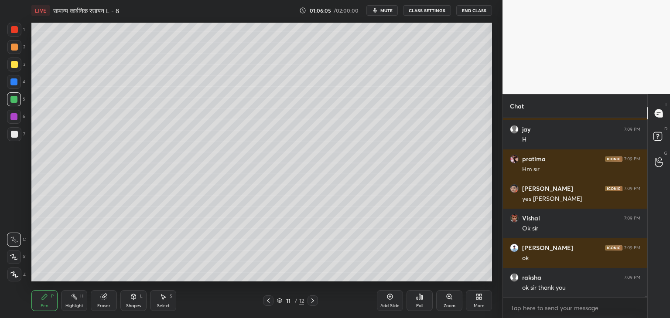
scroll to position [24102, 0]
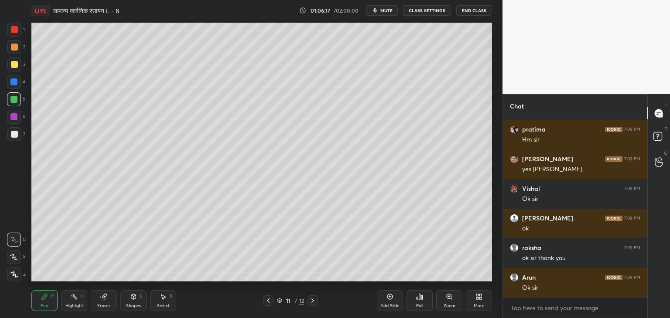
click at [389, 301] on div "Add Slide" at bounding box center [390, 300] width 26 height 21
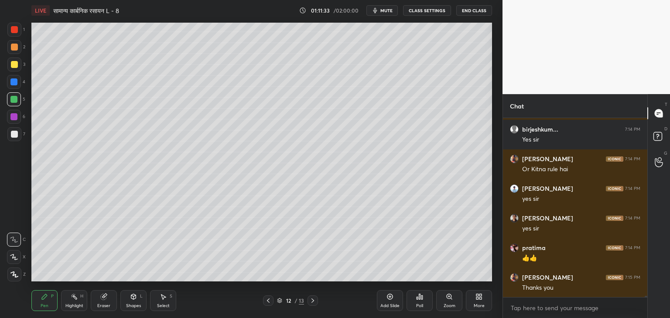
scroll to position [24636, 0]
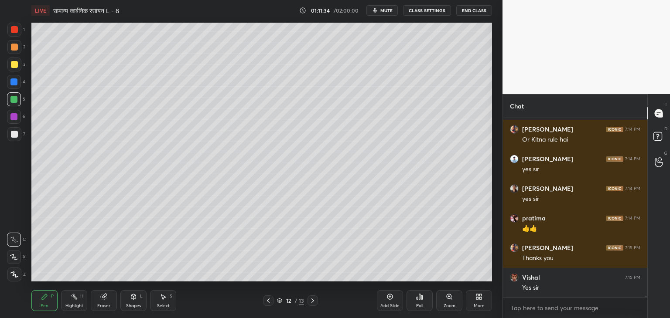
click at [392, 300] on icon at bounding box center [389, 296] width 7 height 7
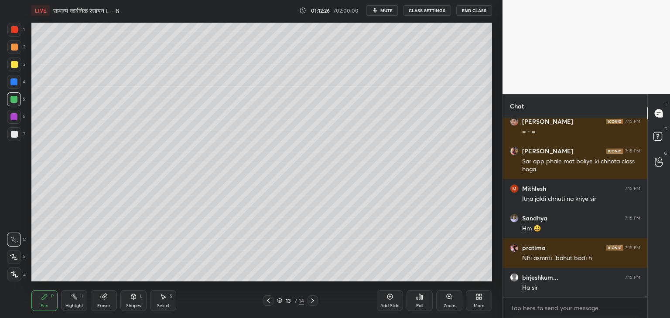
scroll to position [24977, 0]
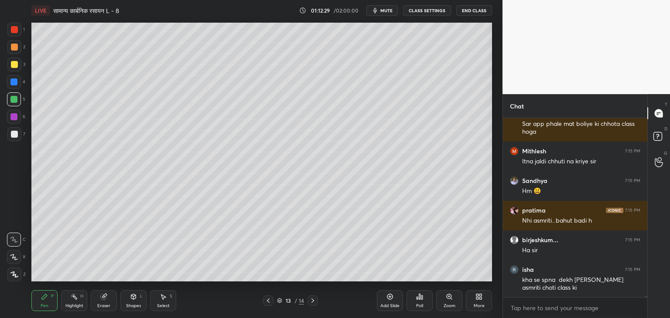
click at [16, 66] on div at bounding box center [14, 64] width 7 height 7
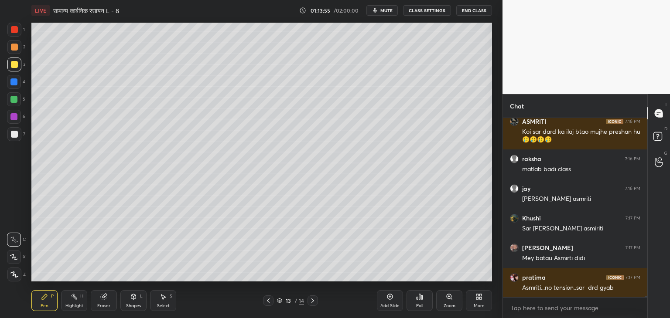
scroll to position [25260, 0]
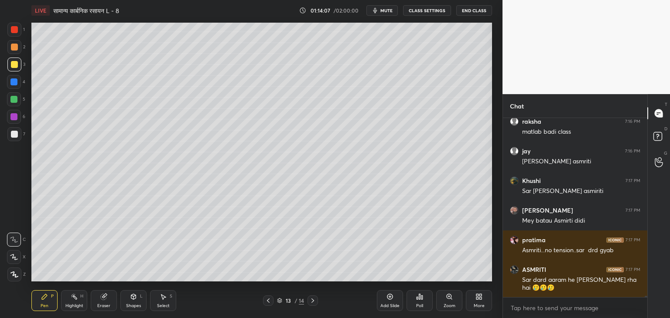
click at [17, 100] on div at bounding box center [13, 99] width 7 height 7
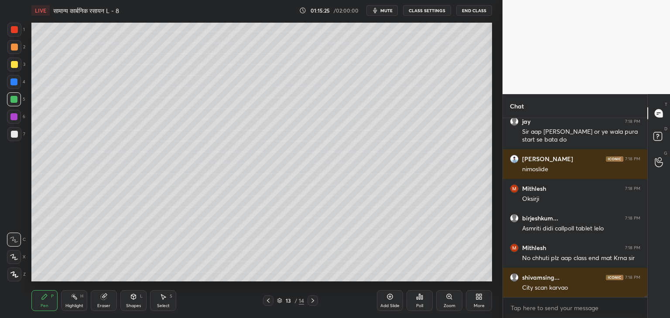
scroll to position [25691, 0]
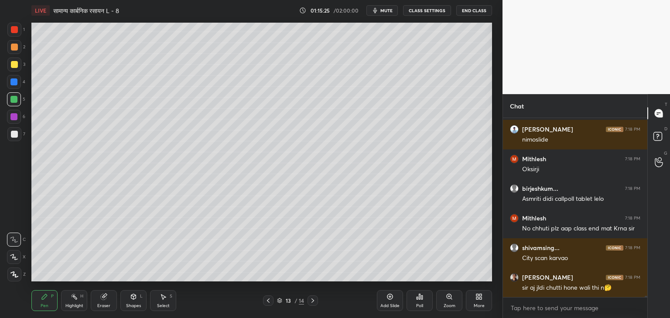
click at [16, 135] on div at bounding box center [14, 134] width 7 height 7
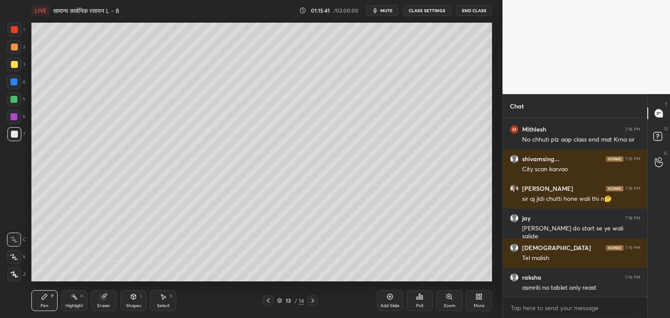
scroll to position [25809, 0]
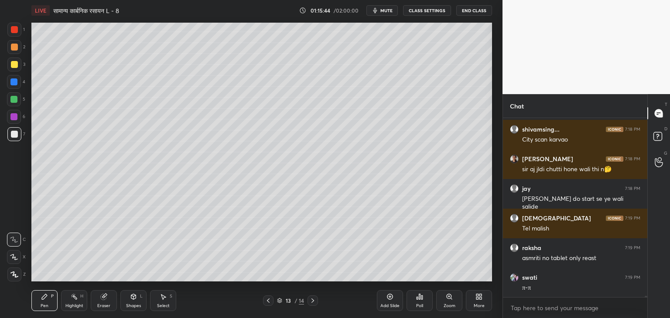
click at [14, 99] on div at bounding box center [13, 99] width 7 height 7
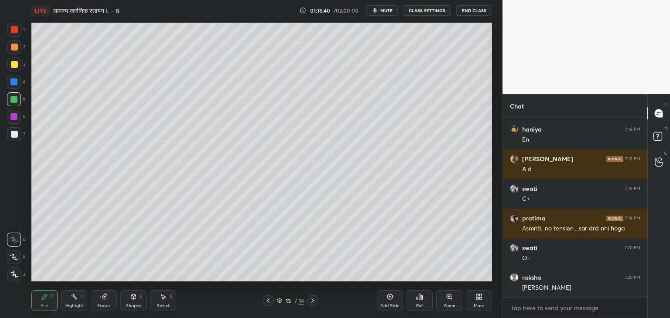
scroll to position [26269, 0]
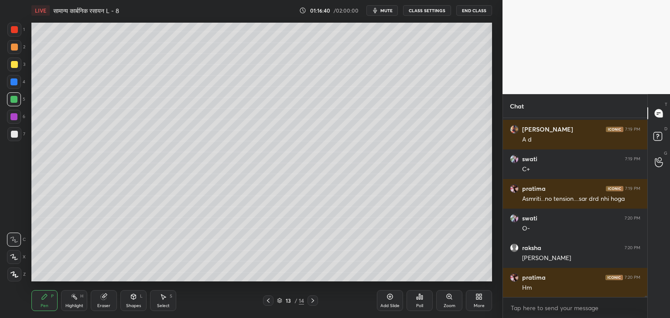
click at [102, 303] on div "Eraser" at bounding box center [104, 300] width 26 height 21
click at [42, 300] on div "Pen P" at bounding box center [44, 300] width 26 height 21
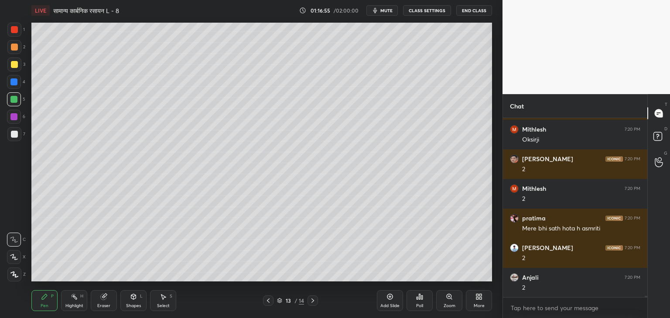
scroll to position [26477, 0]
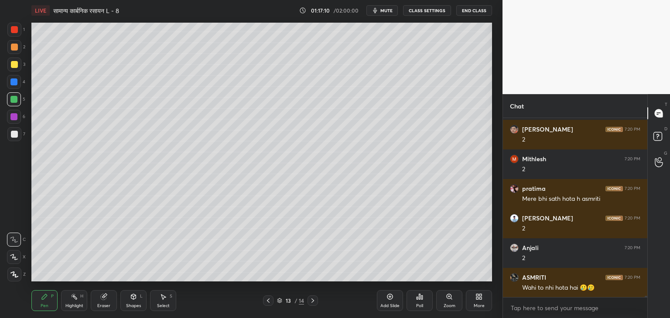
click at [17, 65] on div at bounding box center [14, 65] width 14 height 14
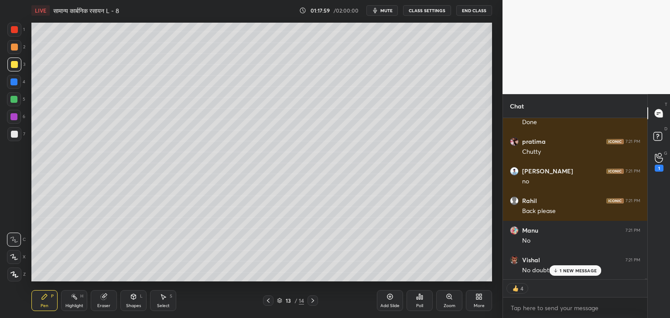
scroll to position [27117, 0]
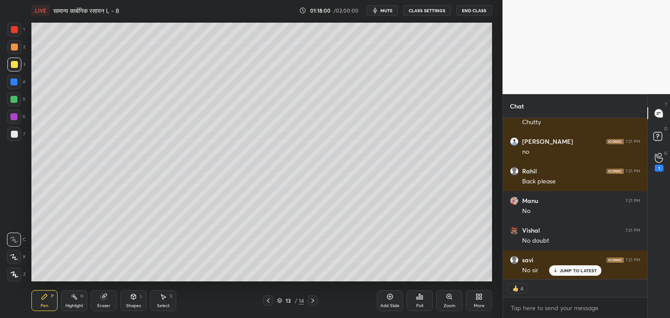
click at [136, 301] on div "Shapes L" at bounding box center [133, 300] width 26 height 21
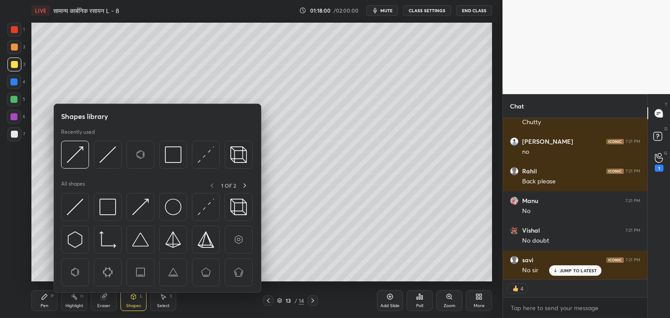
scroll to position [27146, 0]
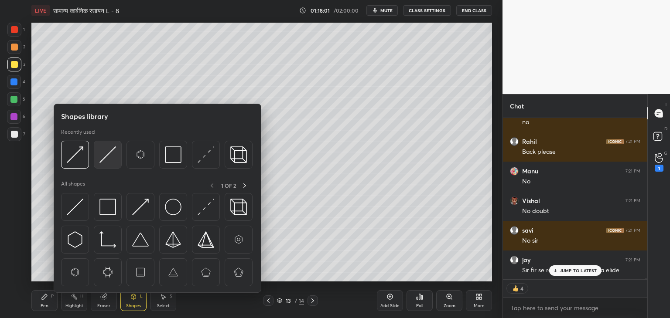
click at [106, 156] on img at bounding box center [107, 154] width 17 height 17
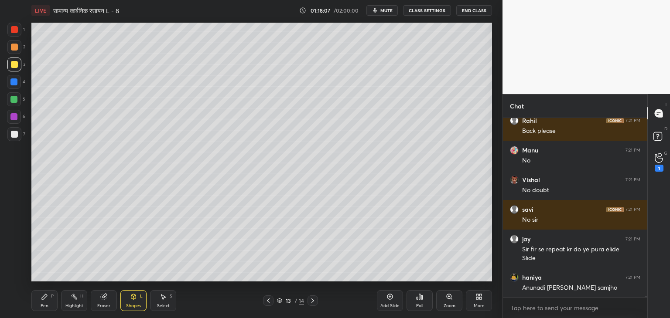
scroll to position [27197, 0]
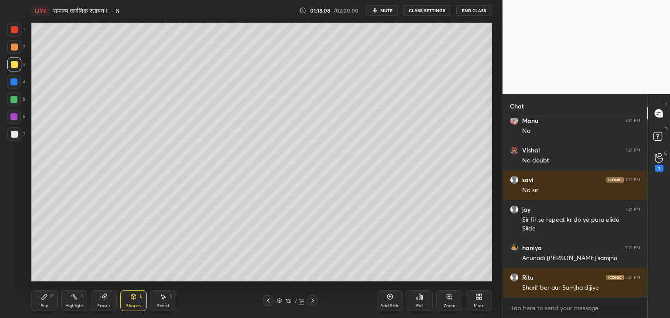
click at [38, 301] on div "Pen P" at bounding box center [44, 300] width 26 height 21
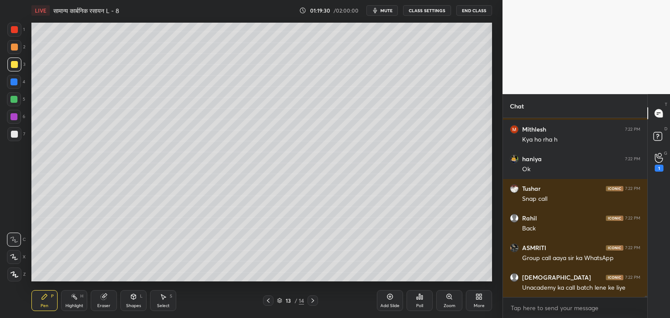
scroll to position [27561, 0]
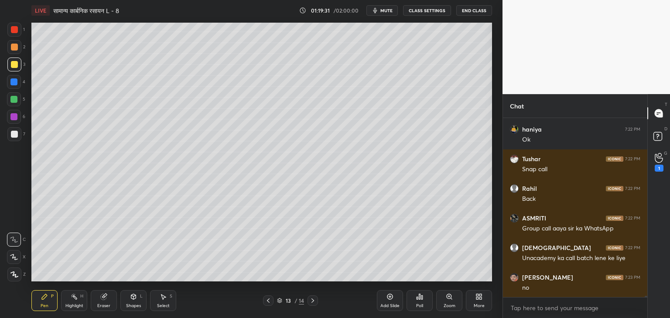
click at [118, 299] on div "Pen P Highlight H Eraser Shapes L Select S" at bounding box center [117, 300] width 173 height 21
click at [105, 302] on div "Eraser" at bounding box center [104, 300] width 26 height 21
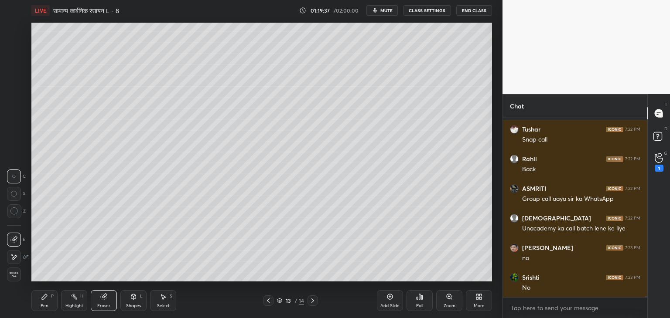
scroll to position [27620, 0]
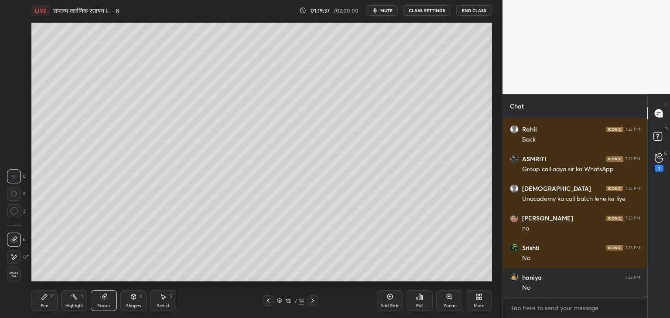
click at [44, 302] on div "Pen P" at bounding box center [44, 300] width 26 height 21
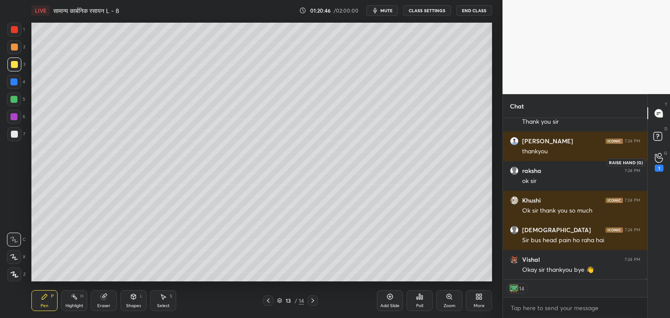
scroll to position [28693, 0]
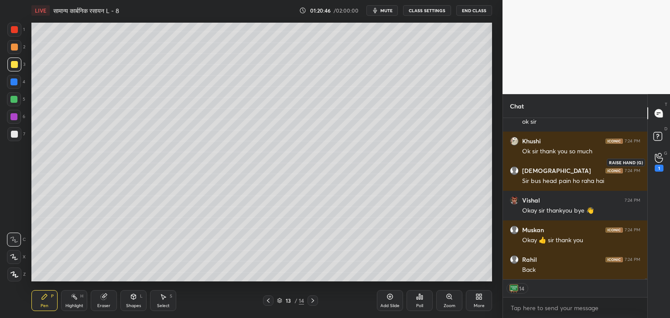
click at [658, 162] on icon at bounding box center [658, 158] width 8 height 10
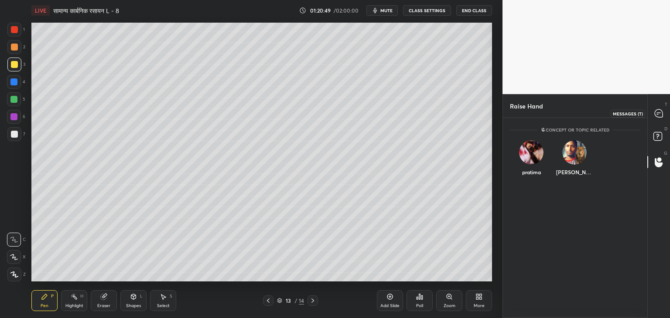
click at [661, 112] on icon at bounding box center [658, 113] width 8 height 8
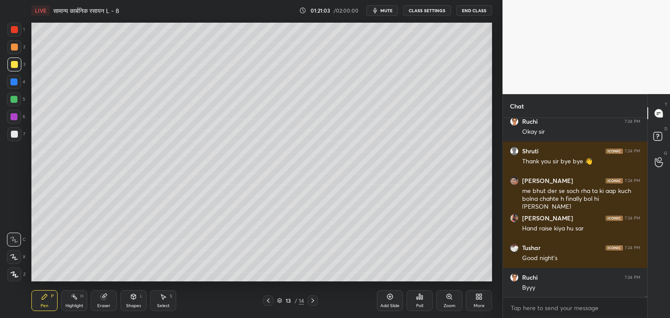
scroll to position [29254, 0]
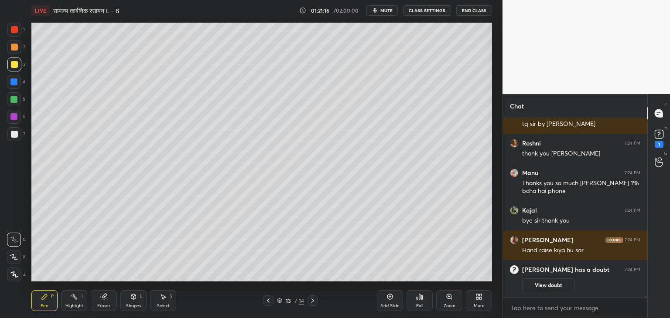
click at [469, 8] on button "End Class" at bounding box center [474, 10] width 36 height 10
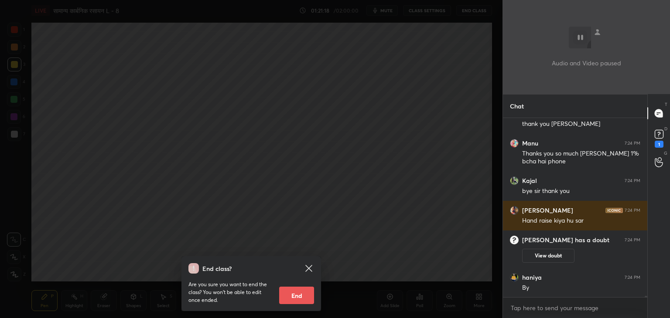
click at [300, 291] on button "End" at bounding box center [296, 295] width 35 height 17
type textarea "x"
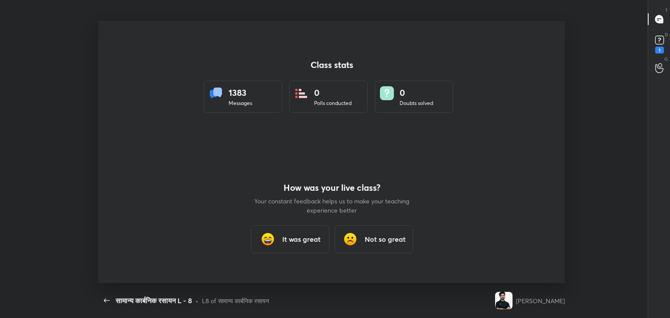
click at [271, 239] on img at bounding box center [267, 239] width 17 height 17
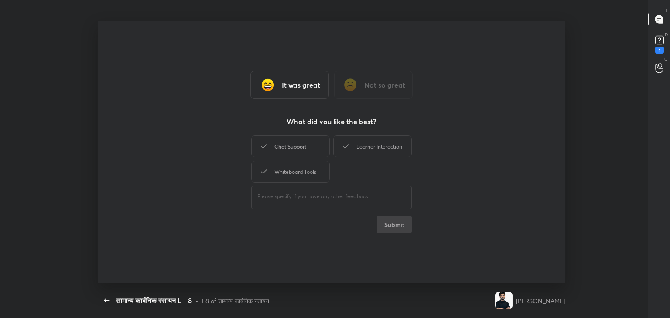
click at [293, 145] on div "Chat Support" at bounding box center [290, 147] width 78 height 22
click at [292, 161] on div "Whiteboard Tools" at bounding box center [290, 172] width 78 height 22
click at [348, 152] on div "Learner Interaction" at bounding box center [372, 147] width 78 height 22
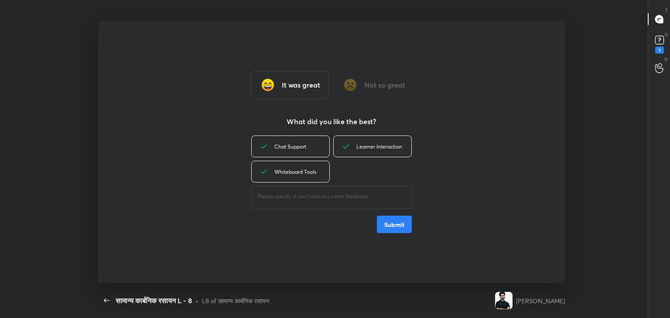
click at [397, 226] on button "Submit" at bounding box center [394, 224] width 35 height 17
